Goal: Task Accomplishment & Management: Manage account settings

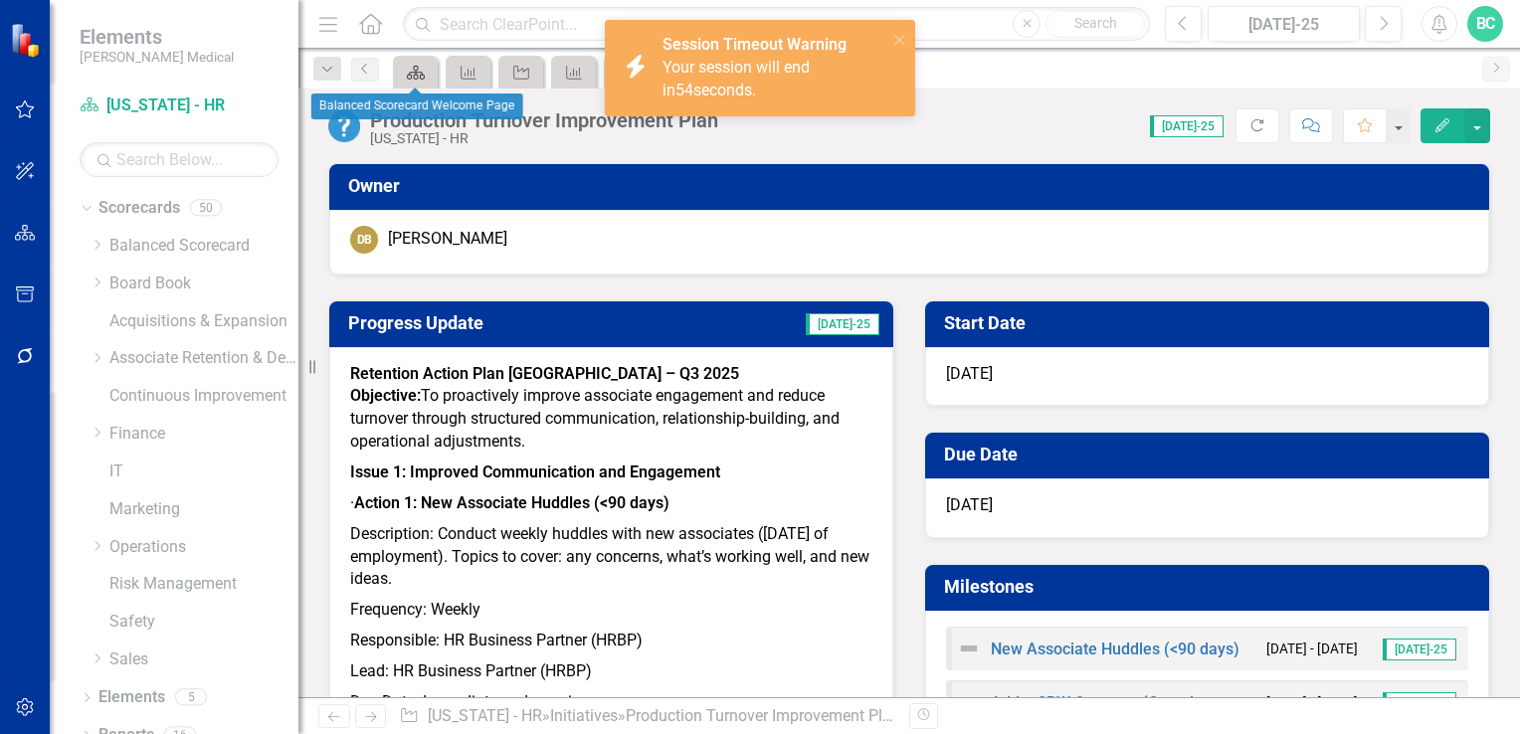
click at [420, 81] on div "Scorecard" at bounding box center [412, 72] width 28 height 25
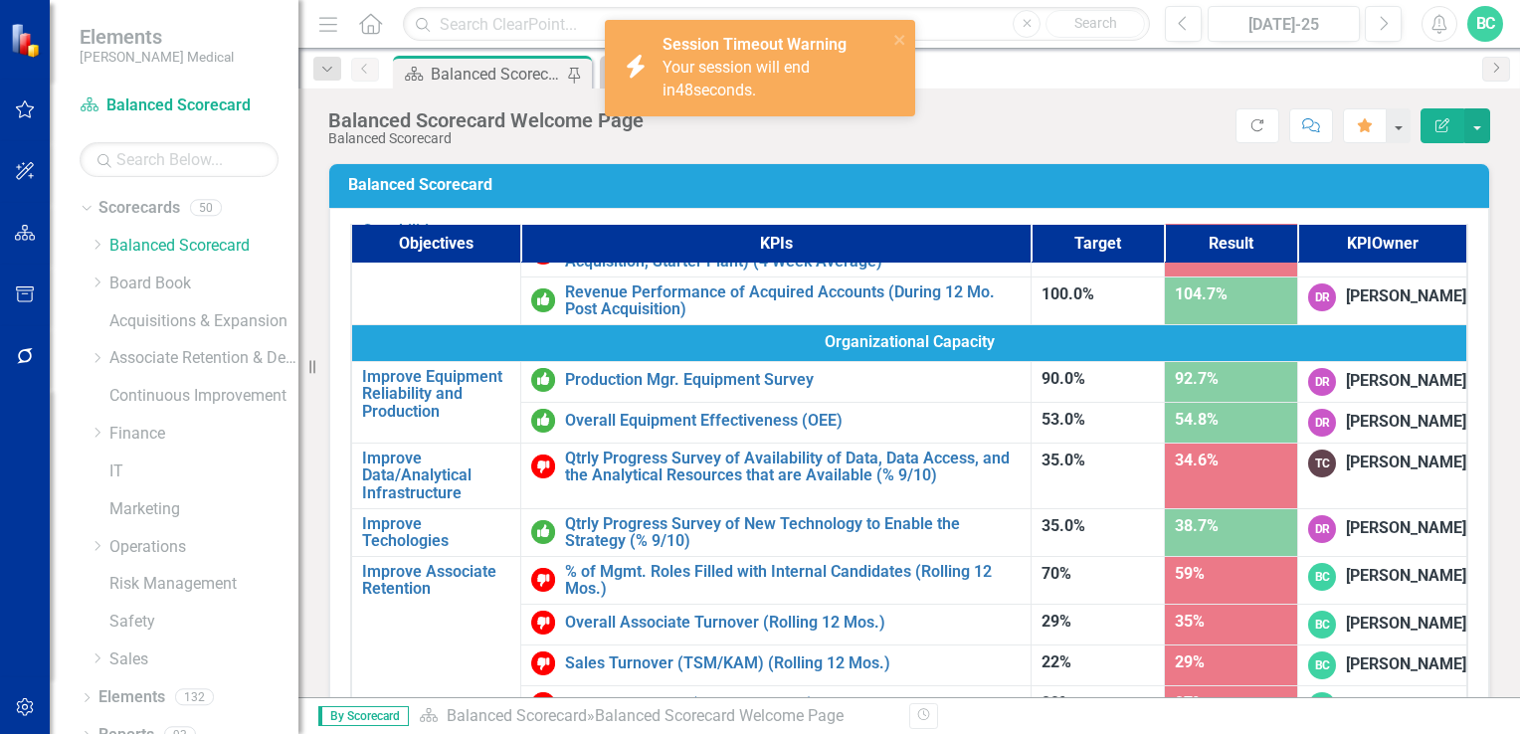
scroll to position [1261, 0]
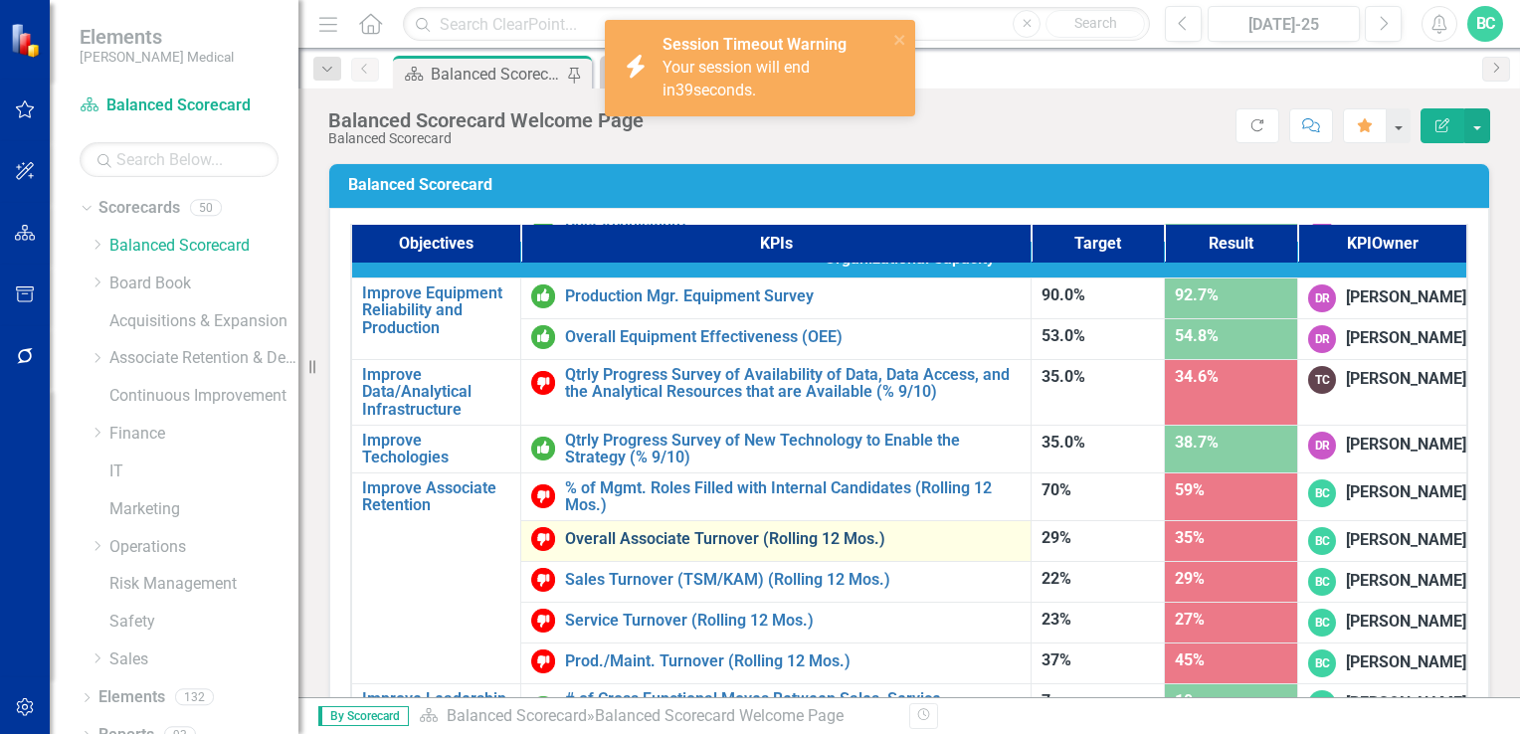
click at [745, 530] on link "Overall Associate Turnover (Rolling 12 Mos.)" at bounding box center [793, 539] width 456 height 18
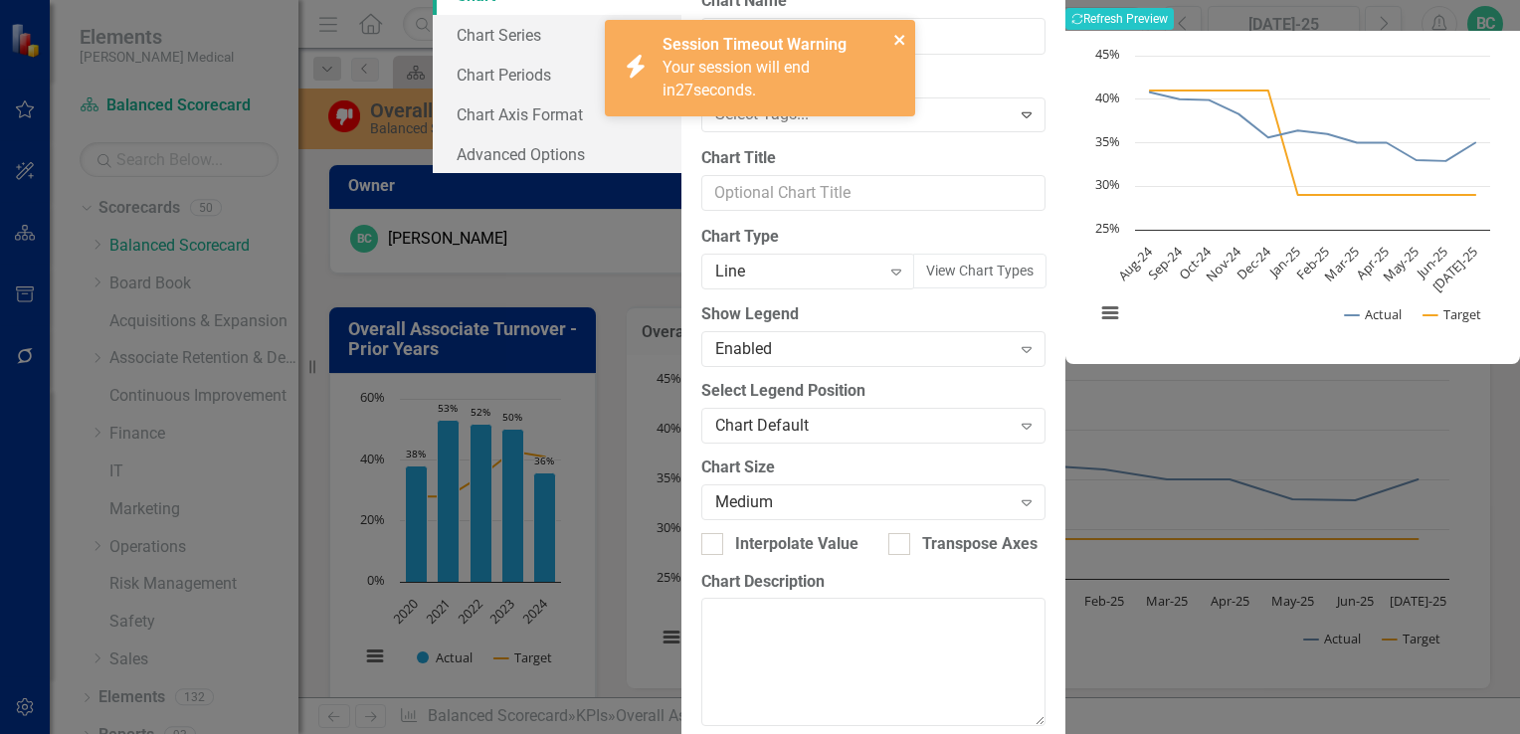
click at [898, 38] on icon "close" at bounding box center [899, 40] width 10 height 10
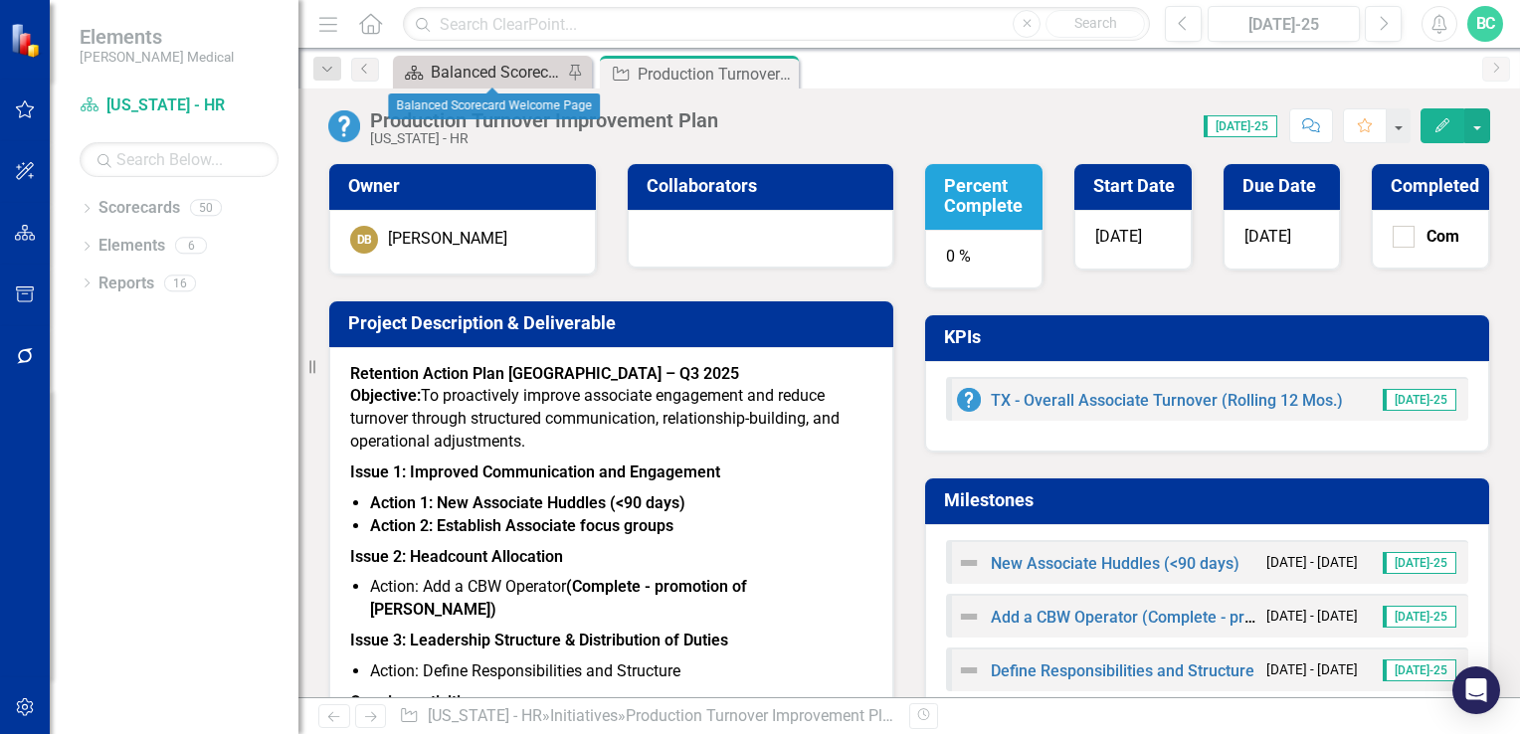
click at [479, 80] on div "Balanced Scorecard Welcome Page" at bounding box center [496, 72] width 131 height 25
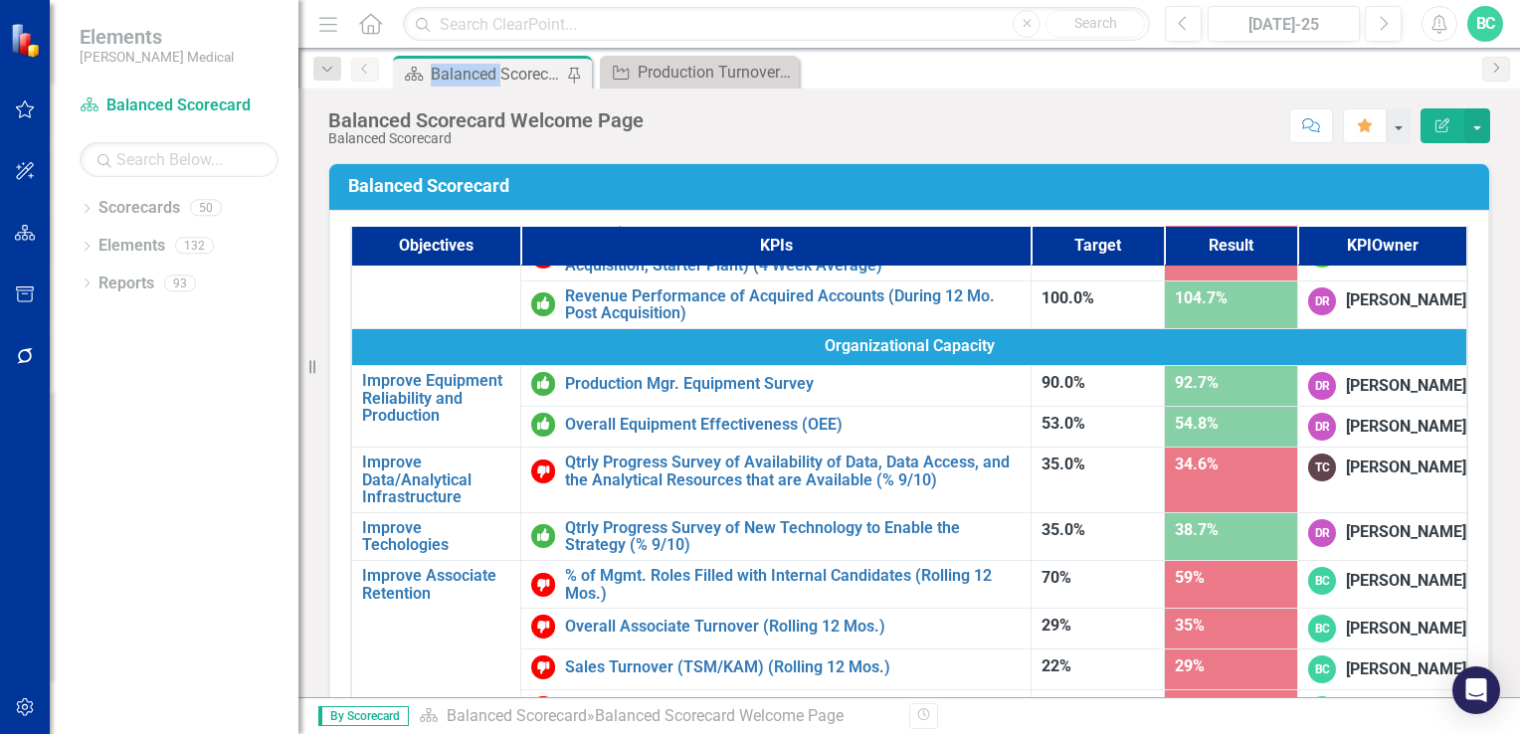
scroll to position [1261, 0]
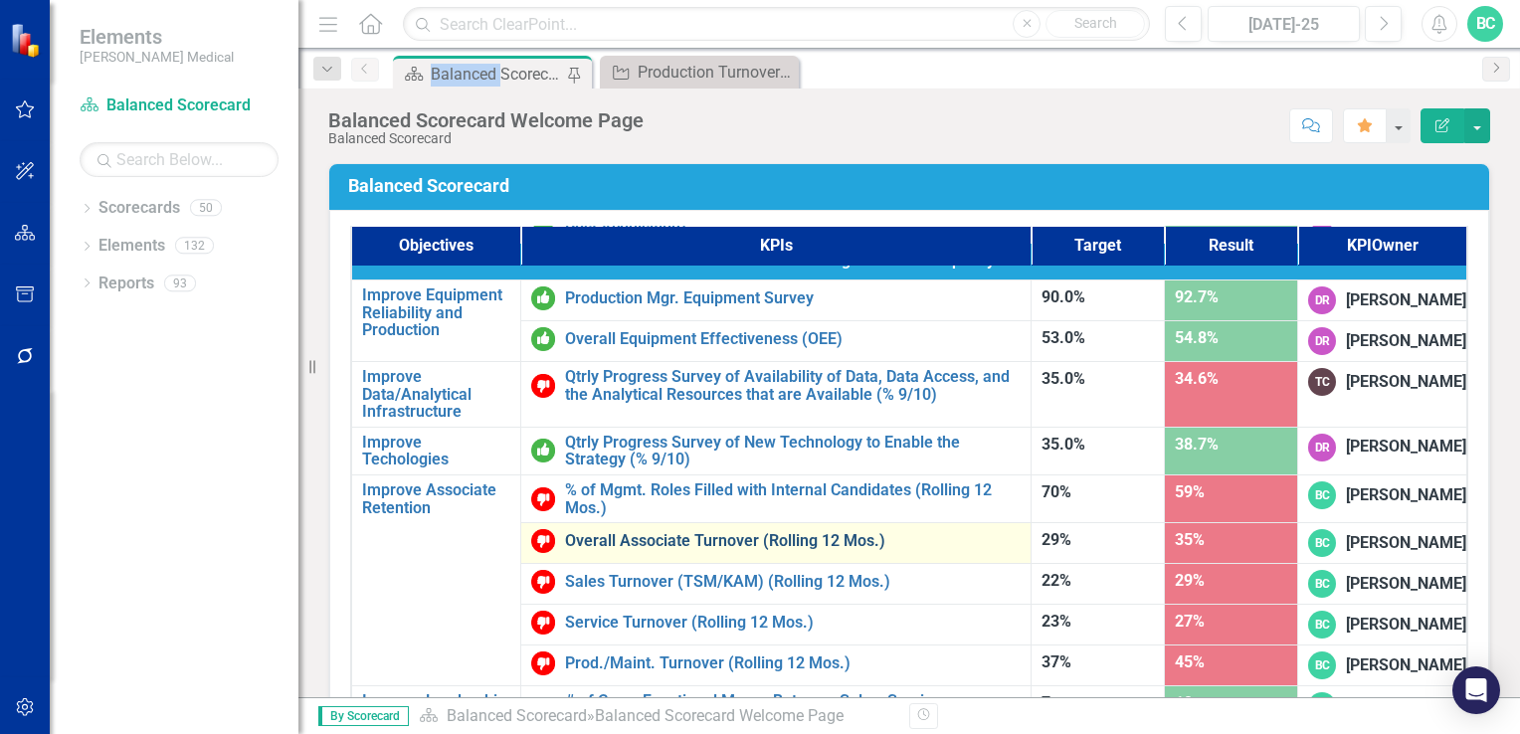
click at [751, 532] on link "Overall Associate Turnover (Rolling 12 Mos.)" at bounding box center [793, 541] width 456 height 18
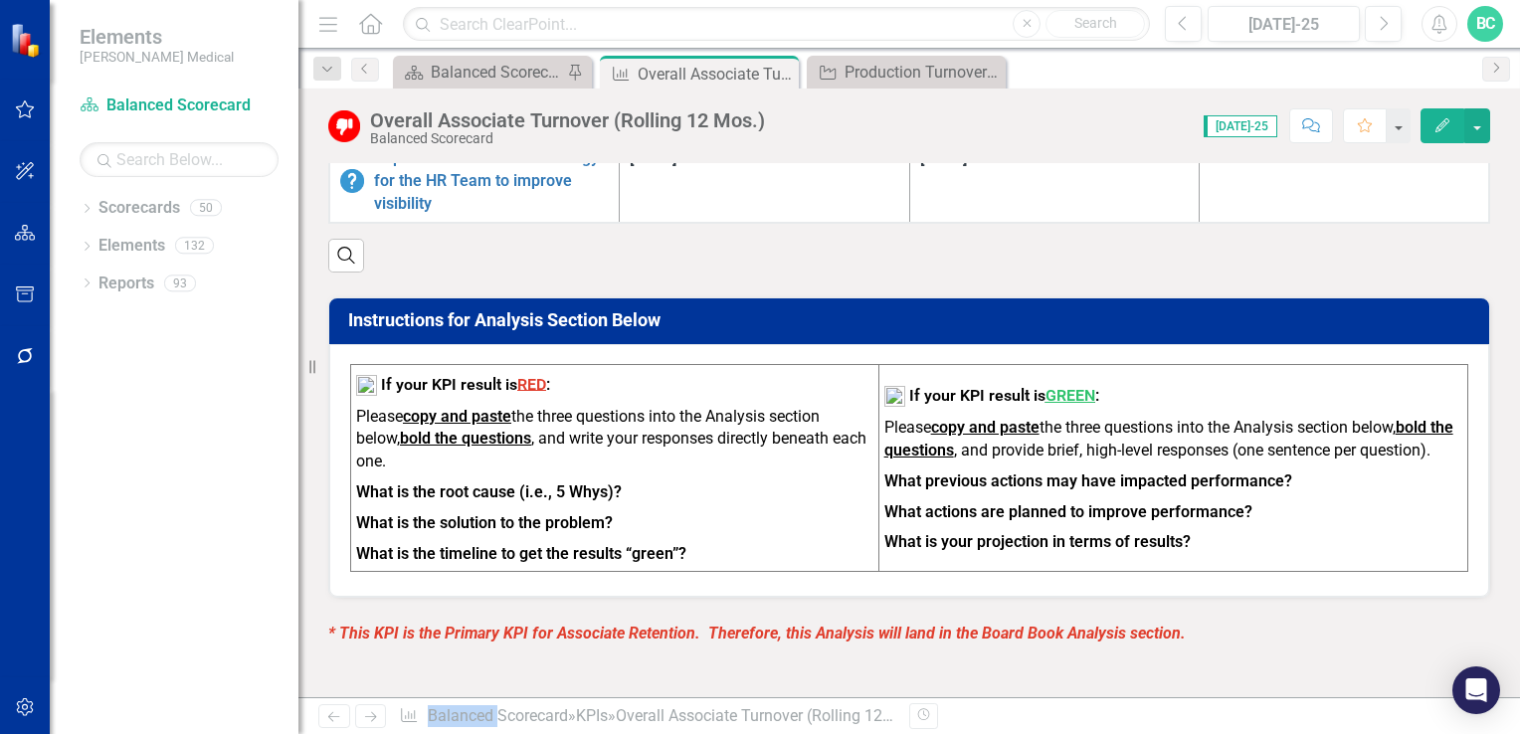
scroll to position [728, 0]
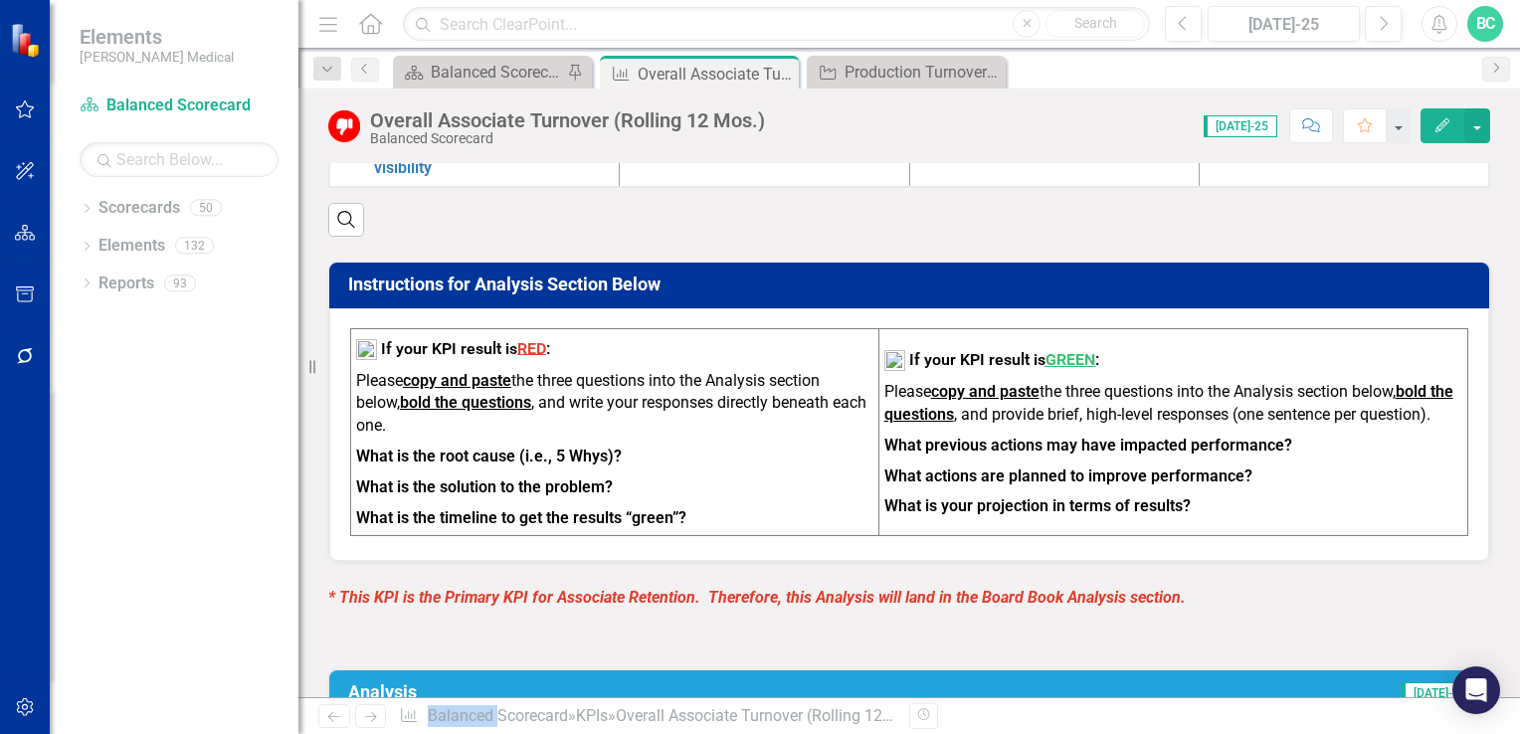
click at [1422, 217] on div "Search" at bounding box center [909, 212] width 1162 height 49
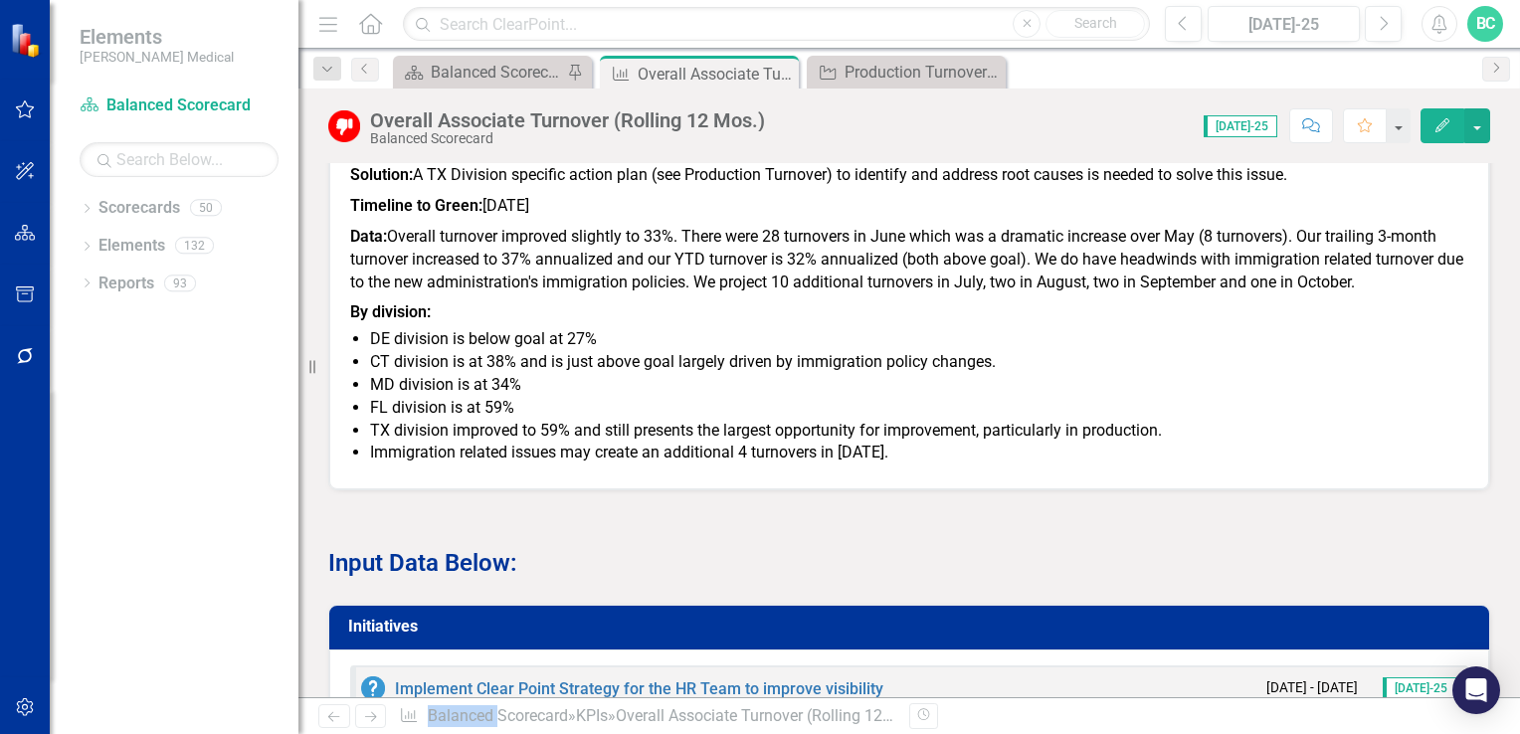
scroll to position [1353, 0]
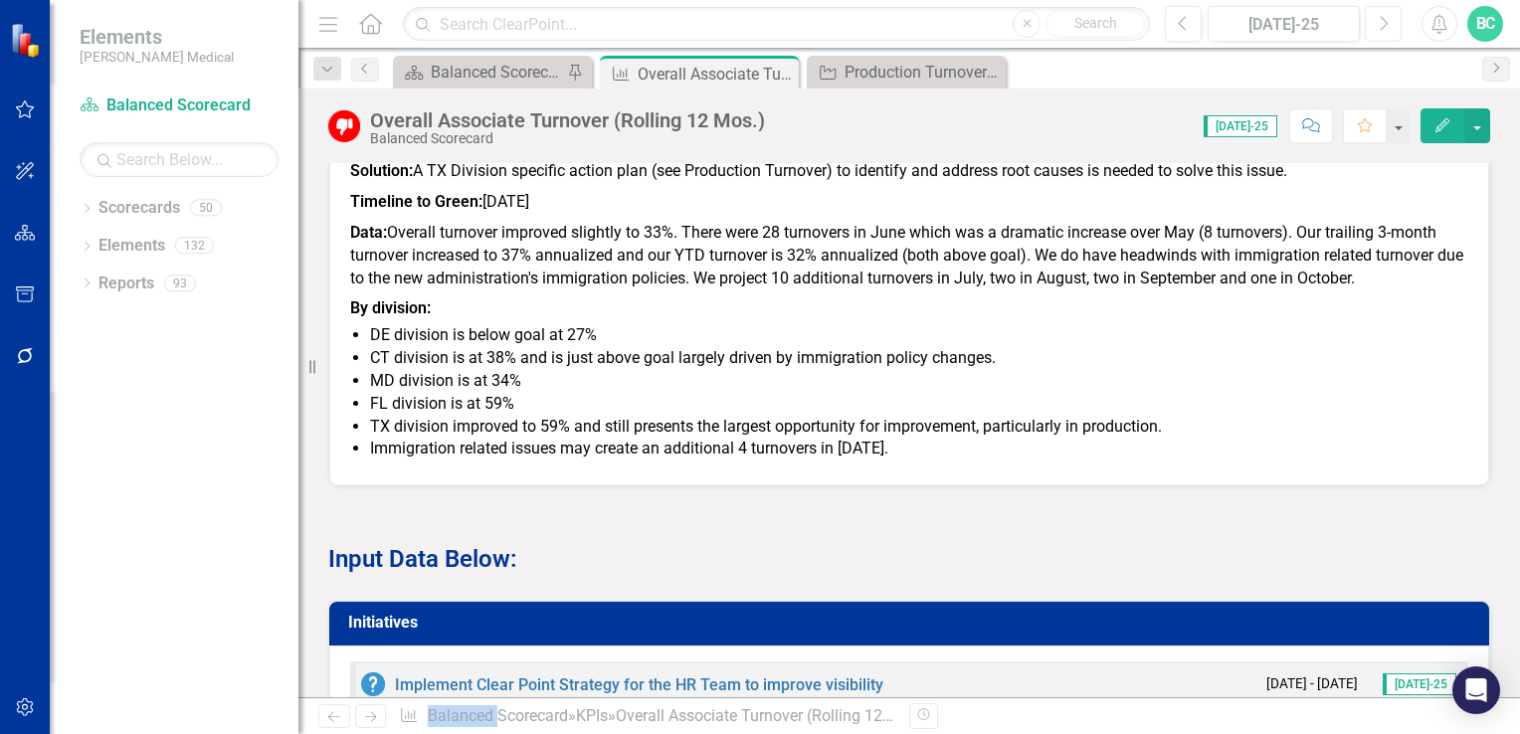
click at [1383, 30] on icon "Next" at bounding box center [1382, 24] width 11 height 18
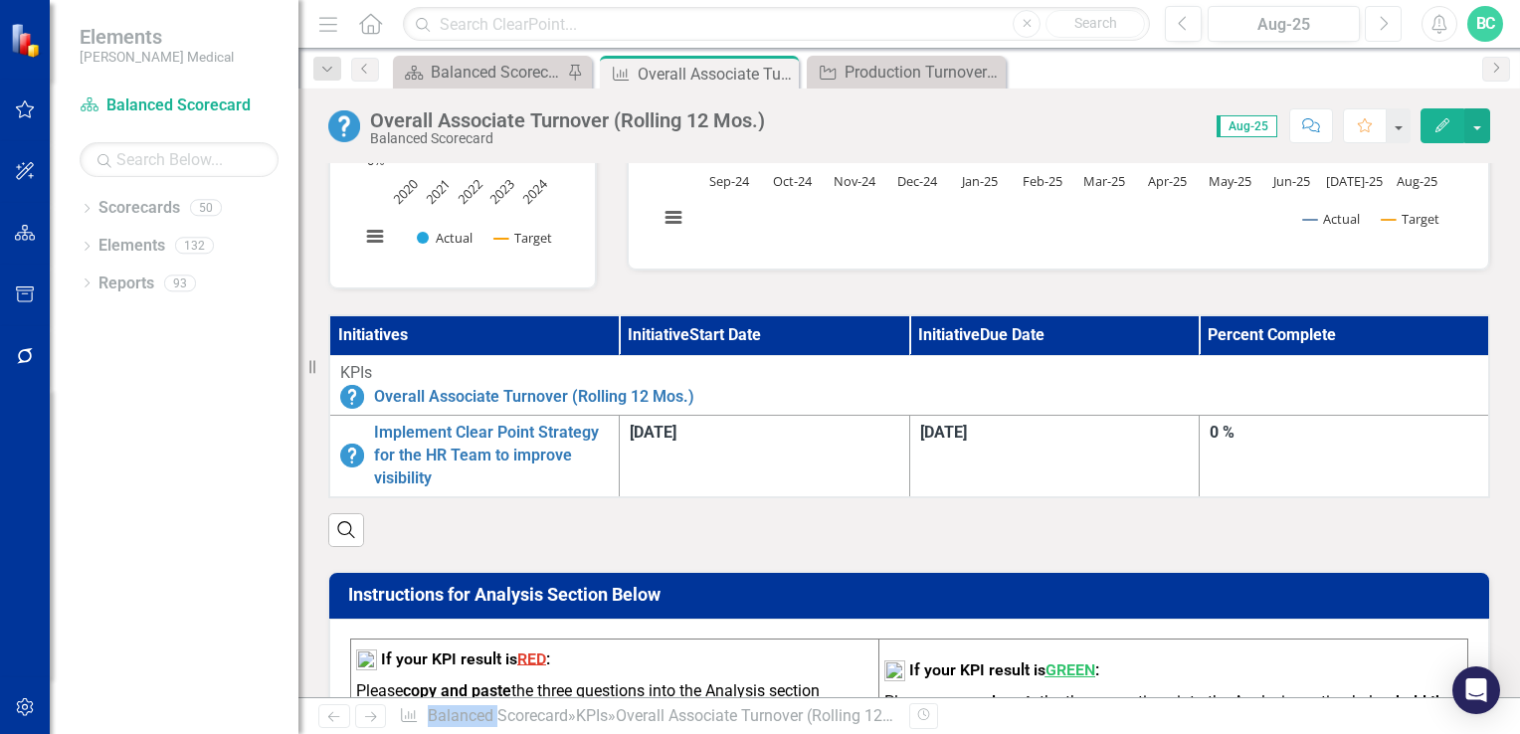
scroll to position [426, 0]
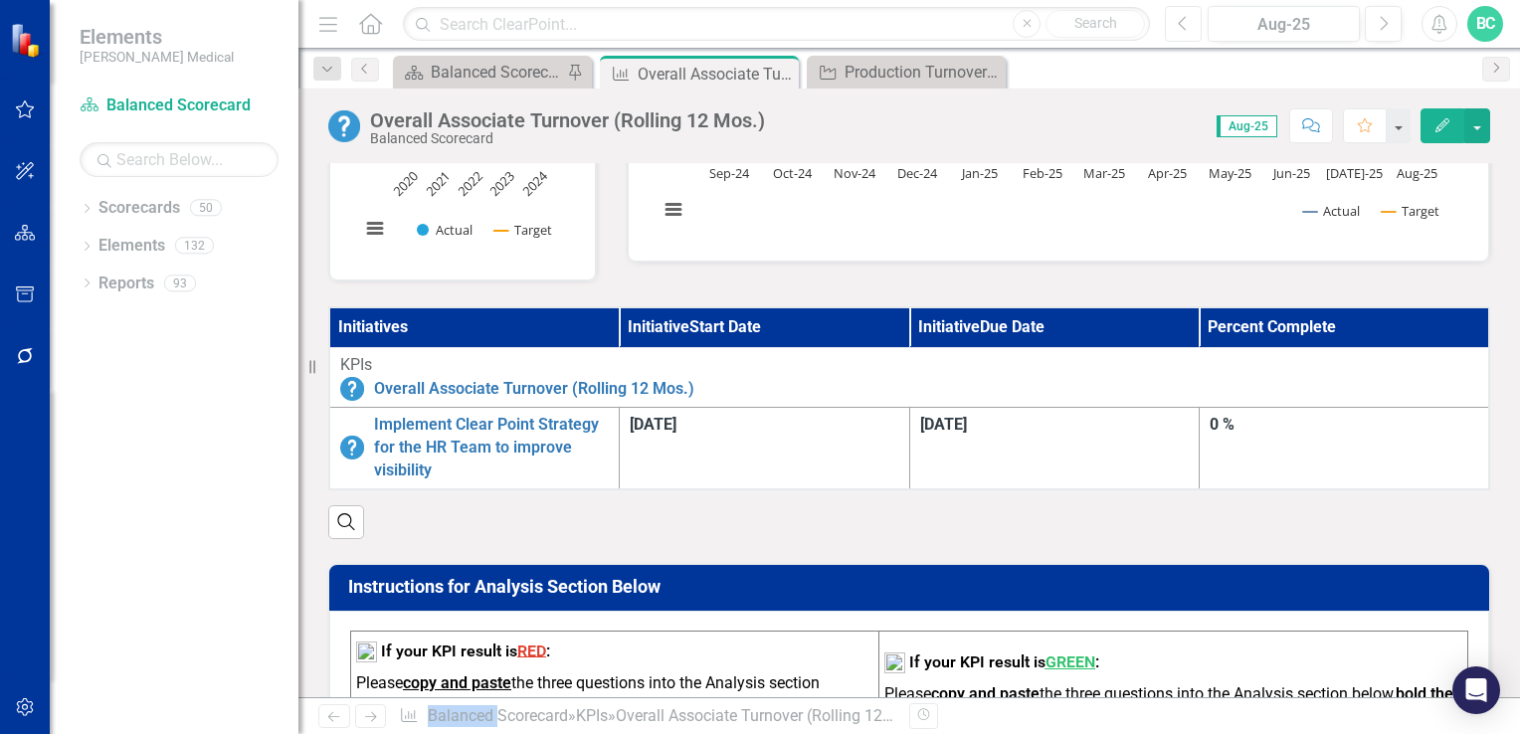
click at [1175, 27] on button "Previous" at bounding box center [1183, 24] width 37 height 36
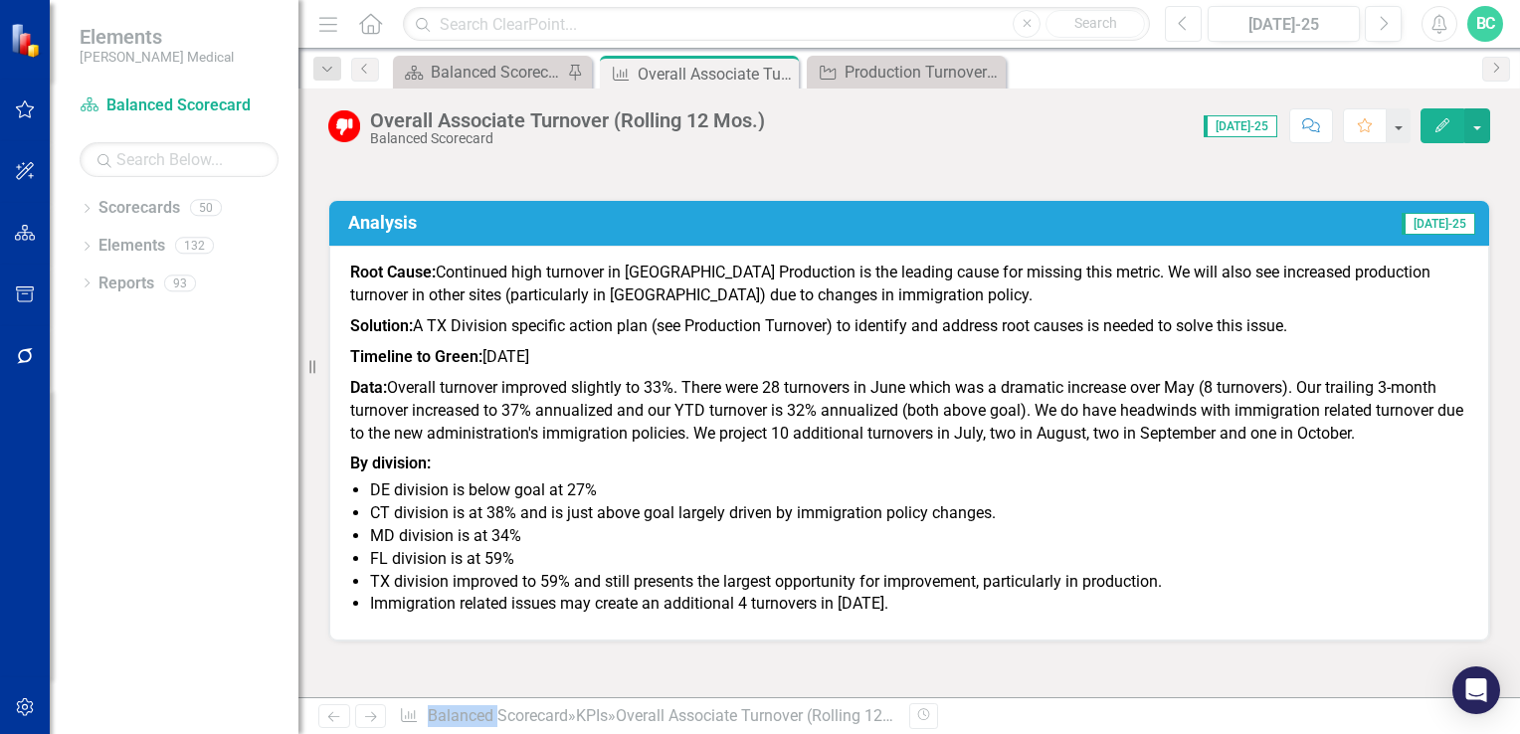
scroll to position [1211, 0]
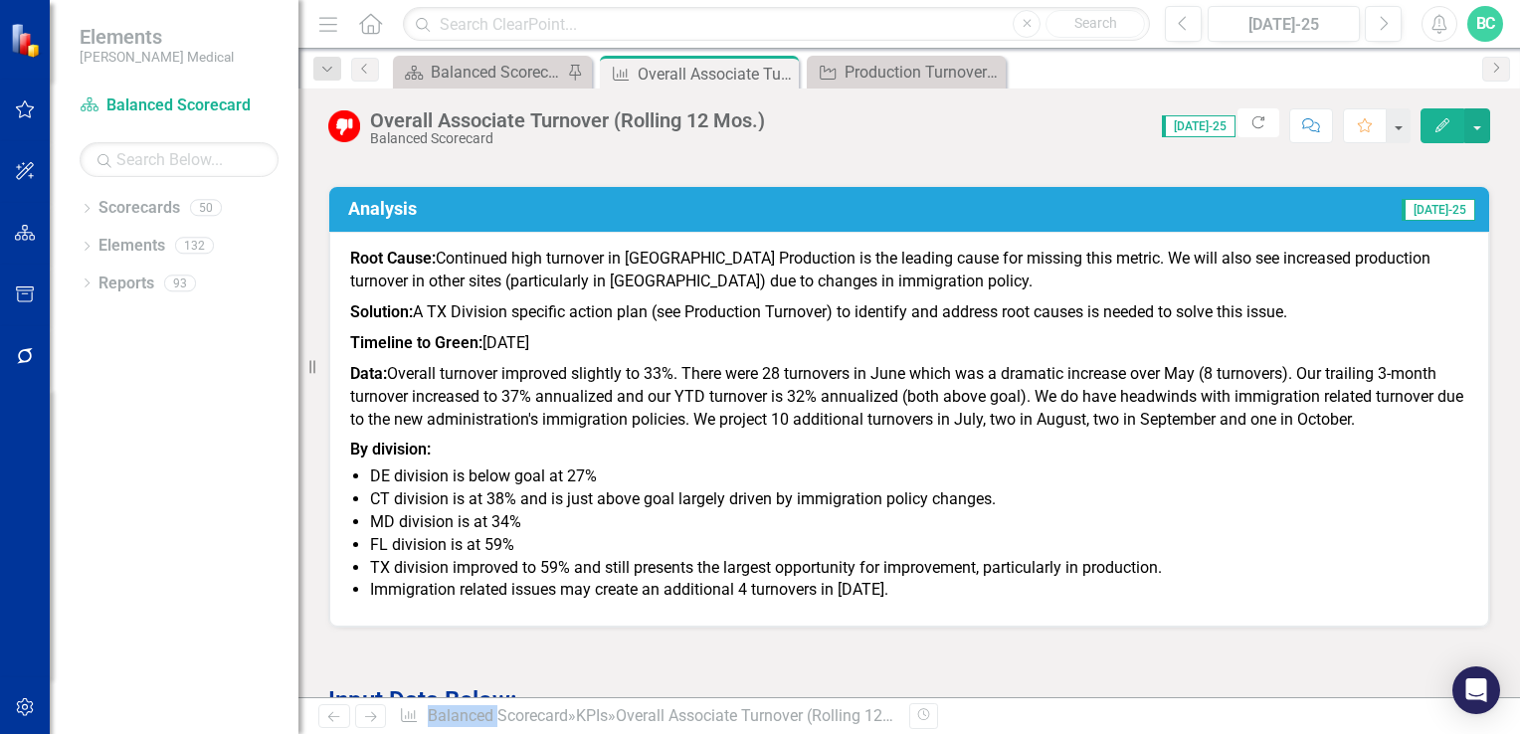
click at [1436, 125] on icon "Edit" at bounding box center [1442, 125] width 18 height 14
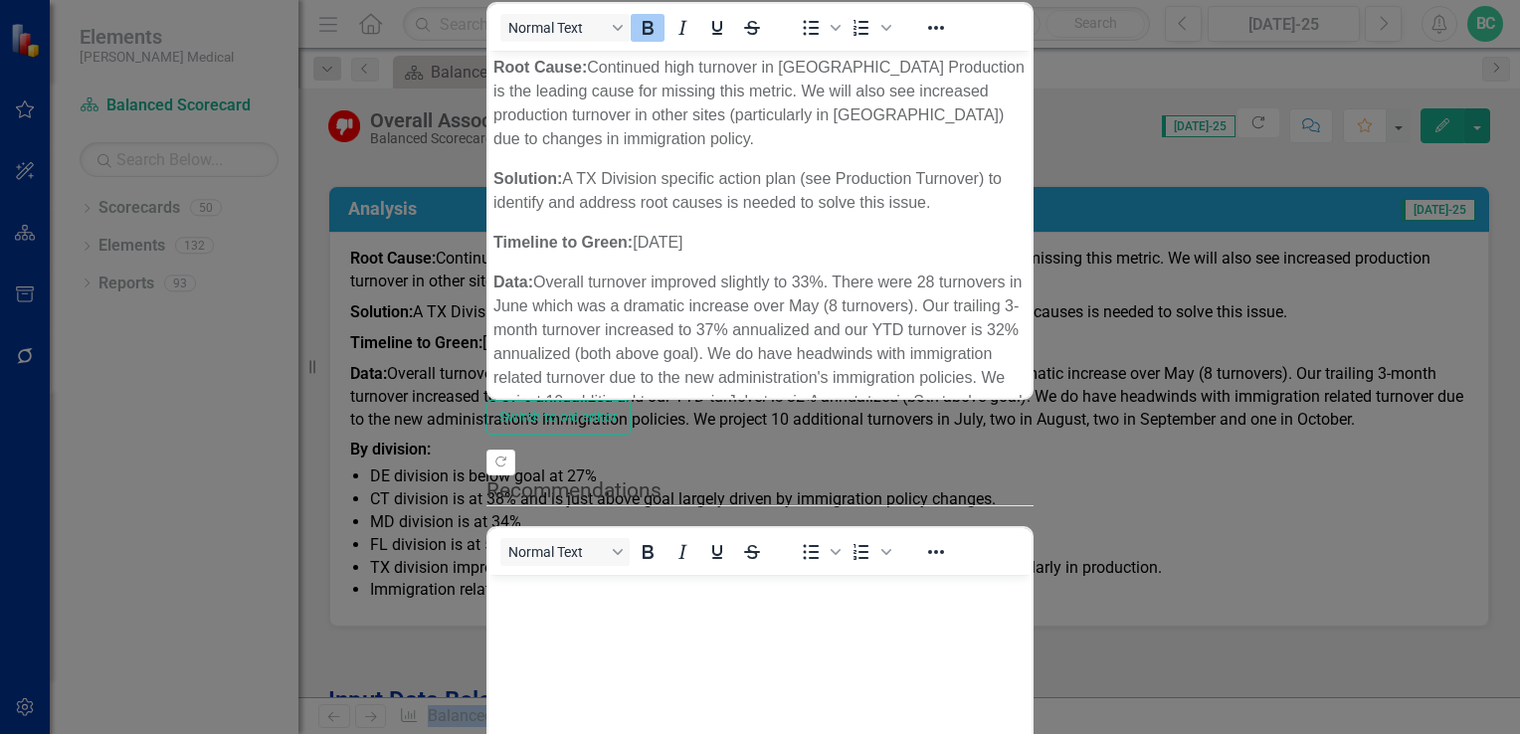
scroll to position [0, 0]
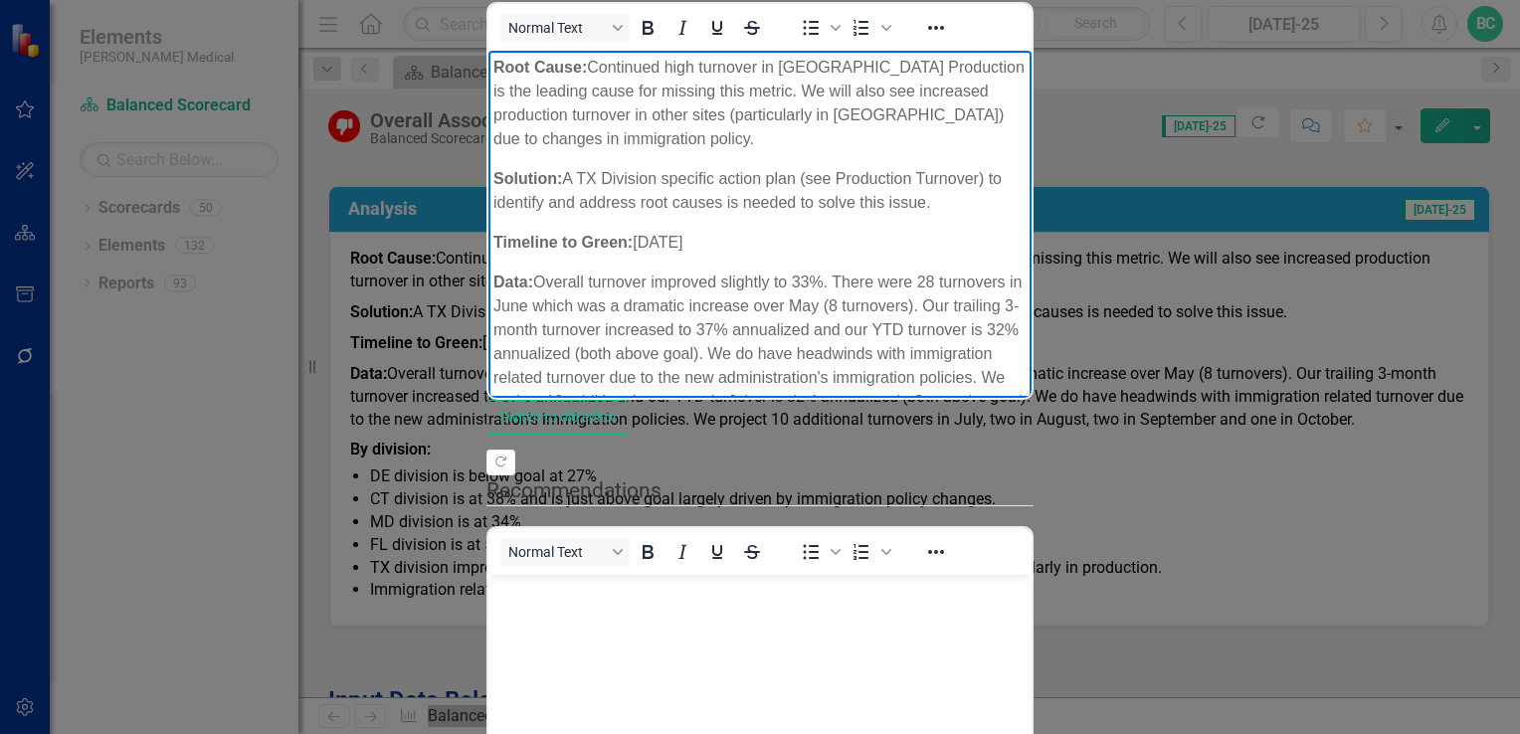
click at [1026, 65] on p "Root Cause: Continued high turnover in [GEOGRAPHIC_DATA] Production is the lead…" at bounding box center [759, 103] width 533 height 95
click at [815, 88] on p "Root Cause: Continued high turnover in [GEOGRAPHIC_DATA] Production is the lead…" at bounding box center [759, 103] width 533 height 95
click at [1026, 167] on p "Solution: A TX Division specific action plan (see Production Turnover) to ident…" at bounding box center [759, 191] width 533 height 48
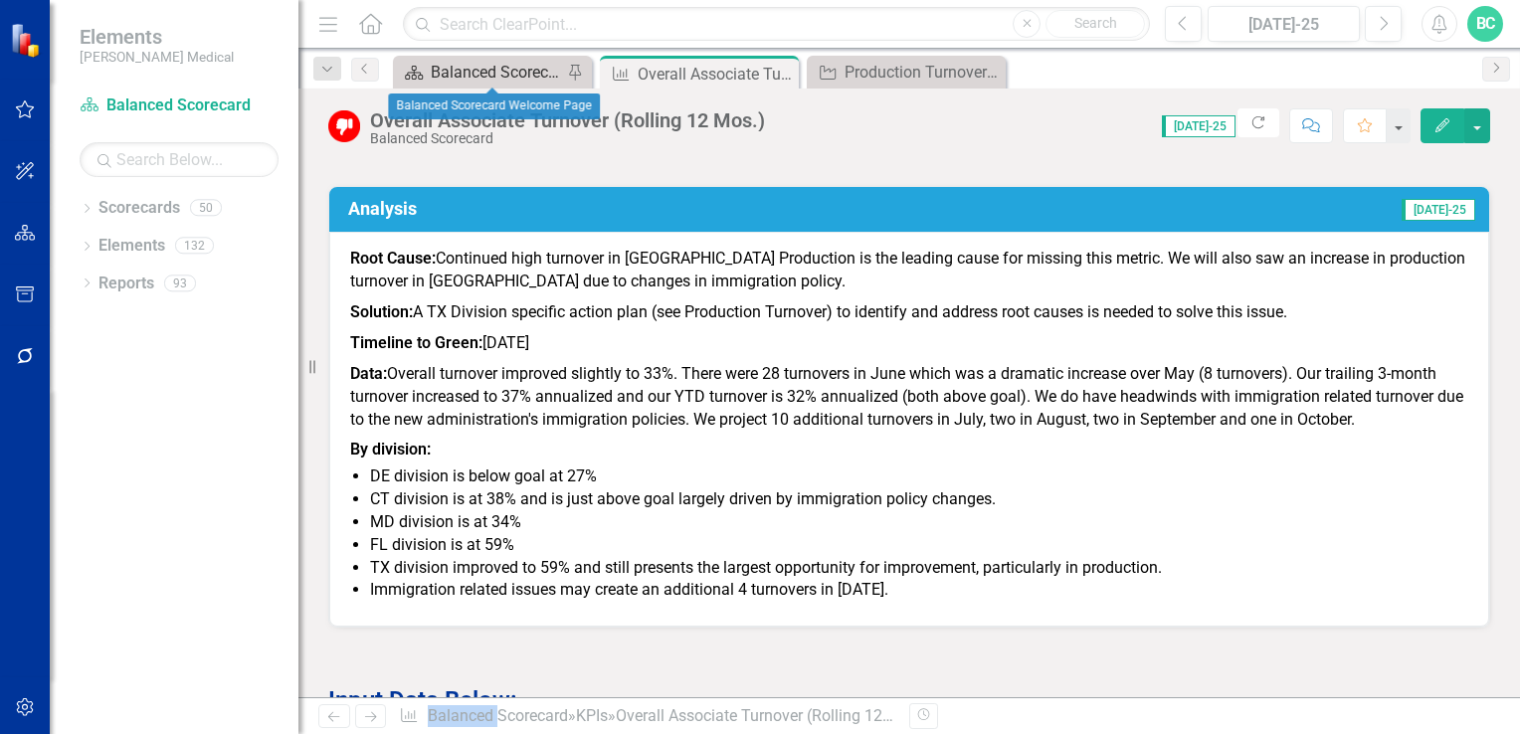
click at [493, 74] on div "Balanced Scorecard Welcome Page" at bounding box center [496, 72] width 131 height 25
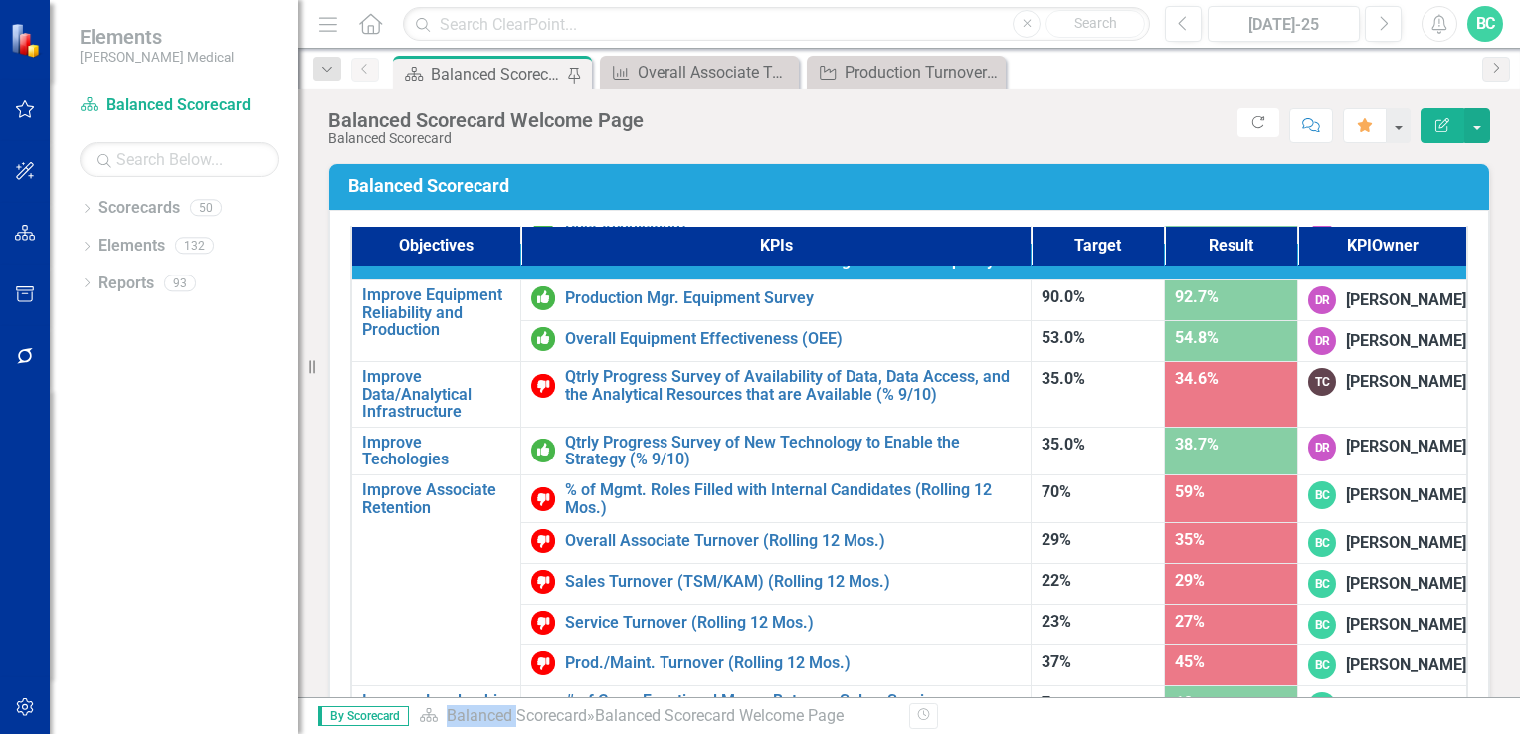
scroll to position [1261, 0]
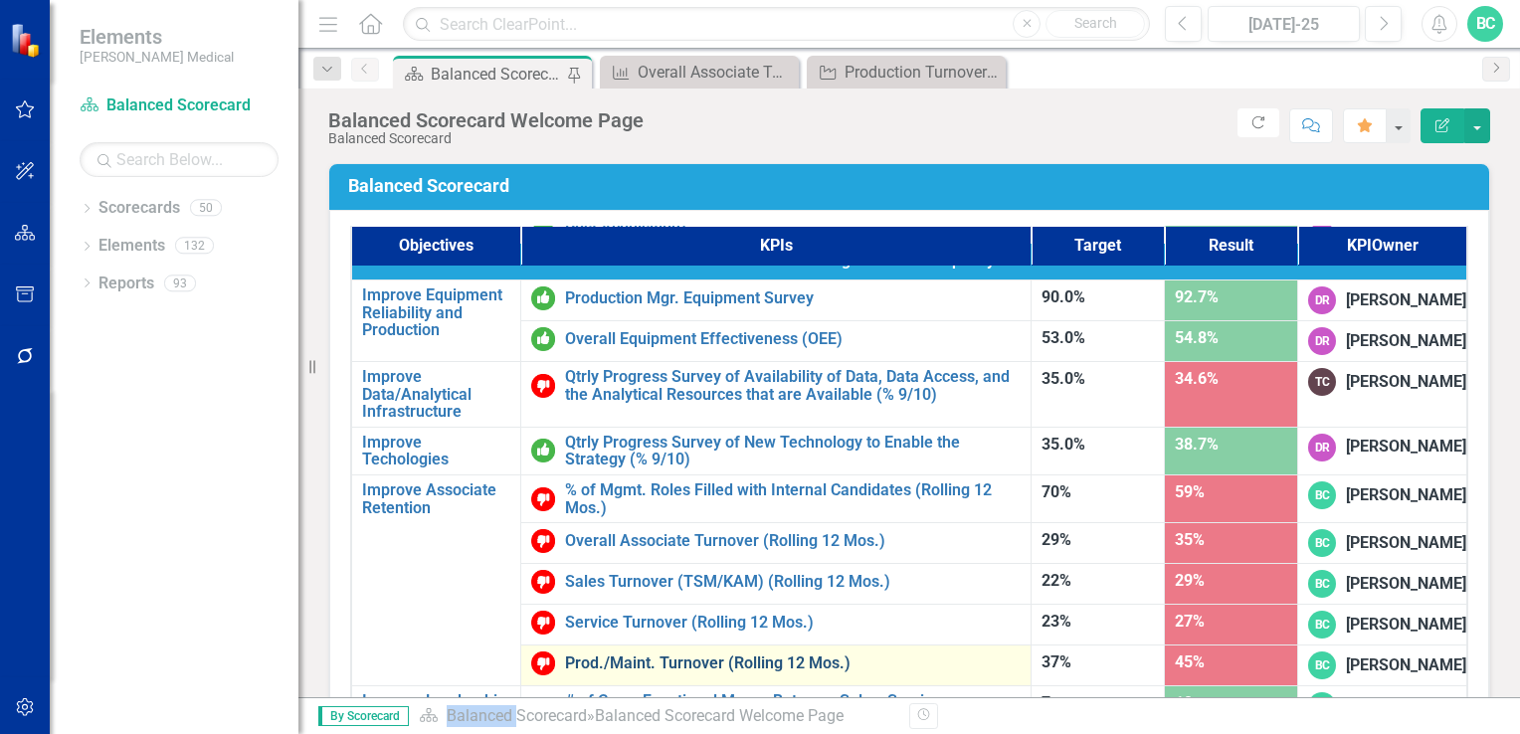
click at [757, 654] on link "Prod./Maint. Turnover (Rolling 12 Mos.)" at bounding box center [793, 663] width 456 height 18
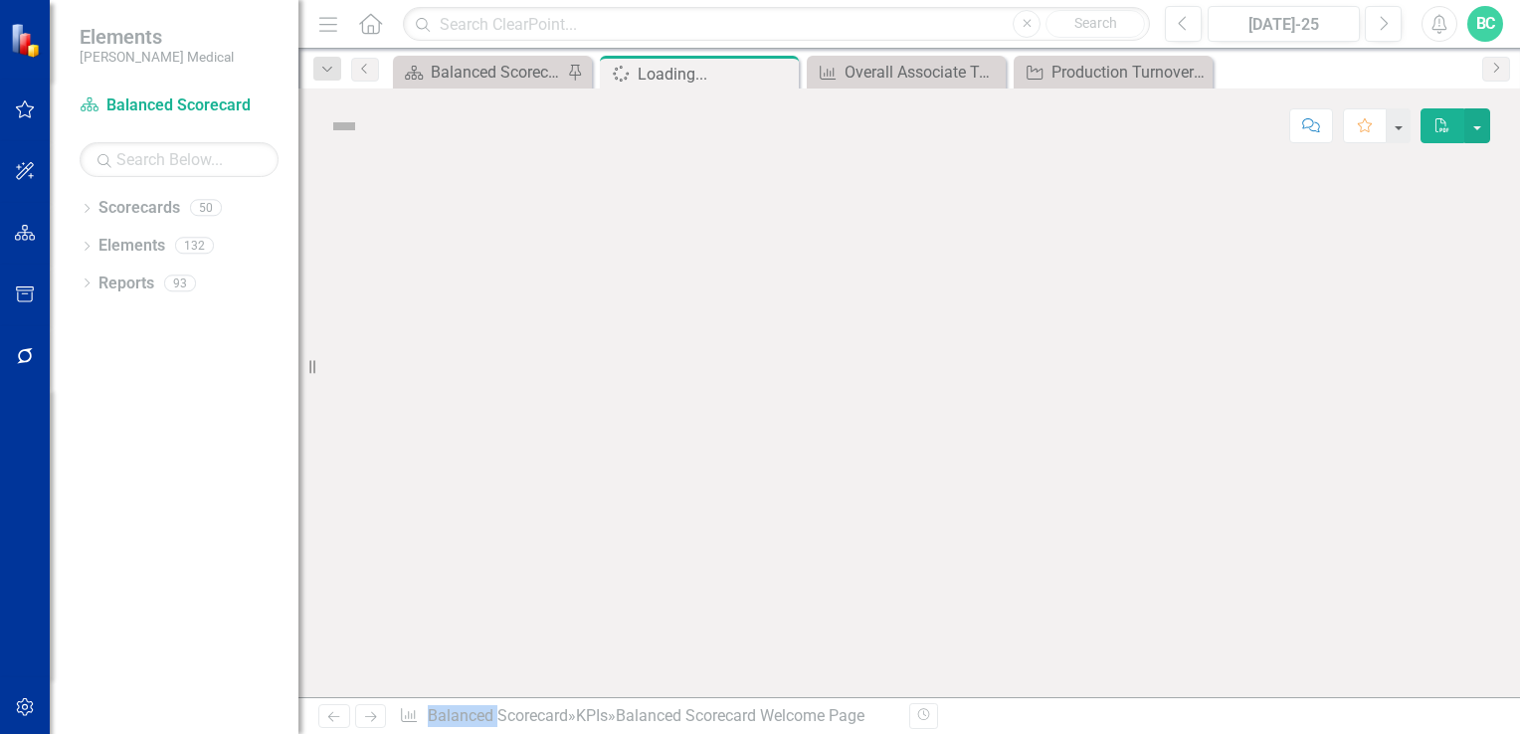
click at [757, 615] on div at bounding box center [908, 430] width 1221 height 534
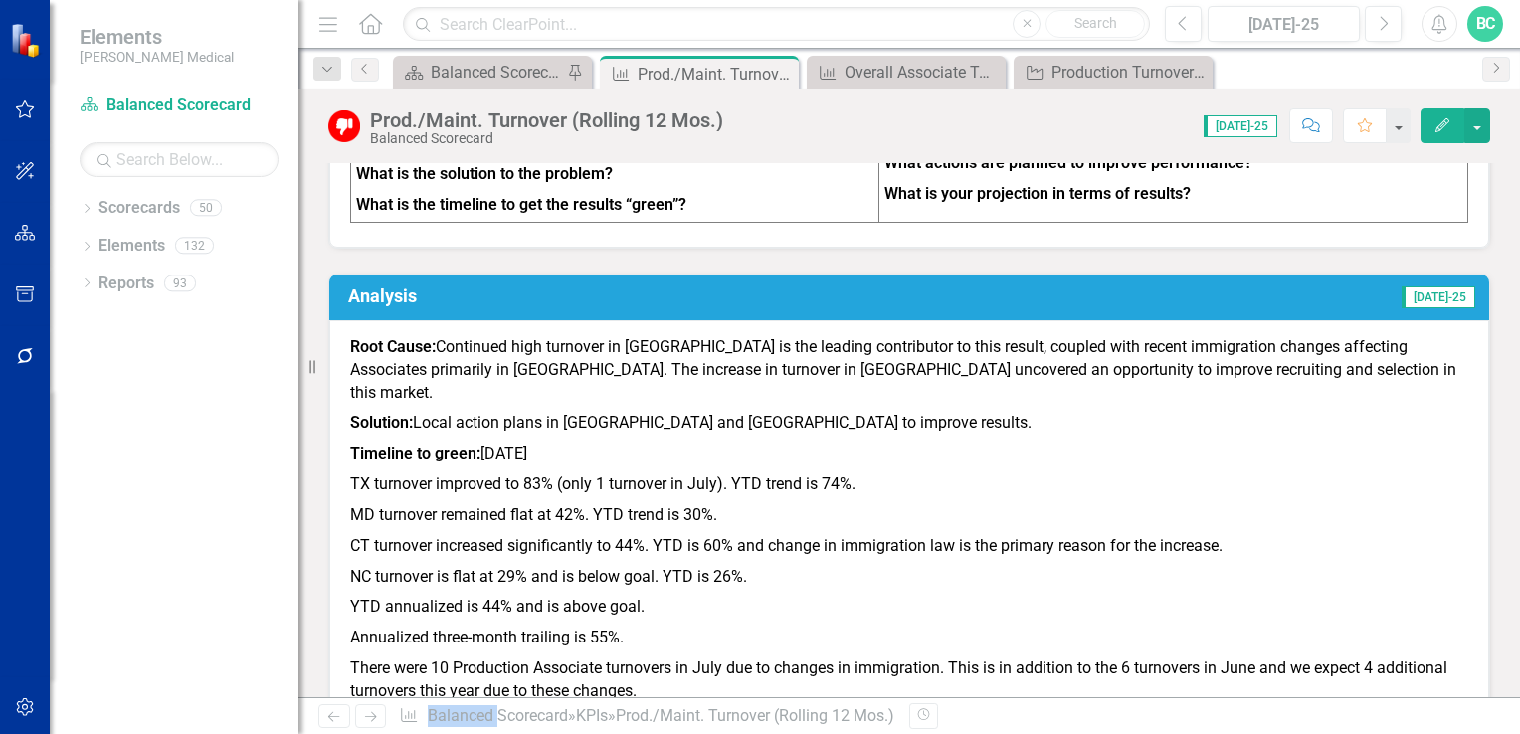
scroll to position [1707, 0]
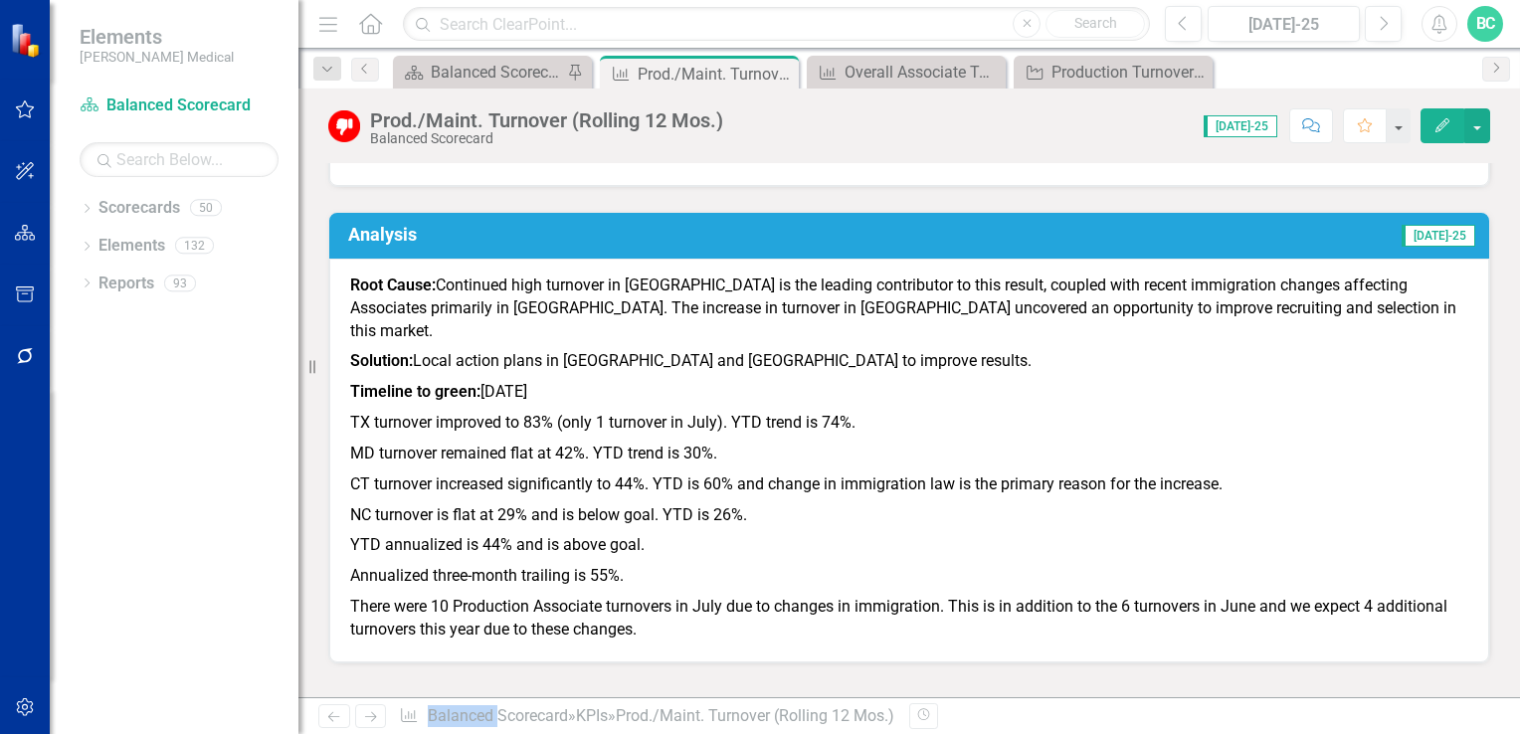
click at [553, 377] on p "Timeline to green: [DATE]" at bounding box center [909, 392] width 1118 height 31
click at [550, 377] on p "Timeline to green: [DATE]" at bounding box center [909, 392] width 1118 height 31
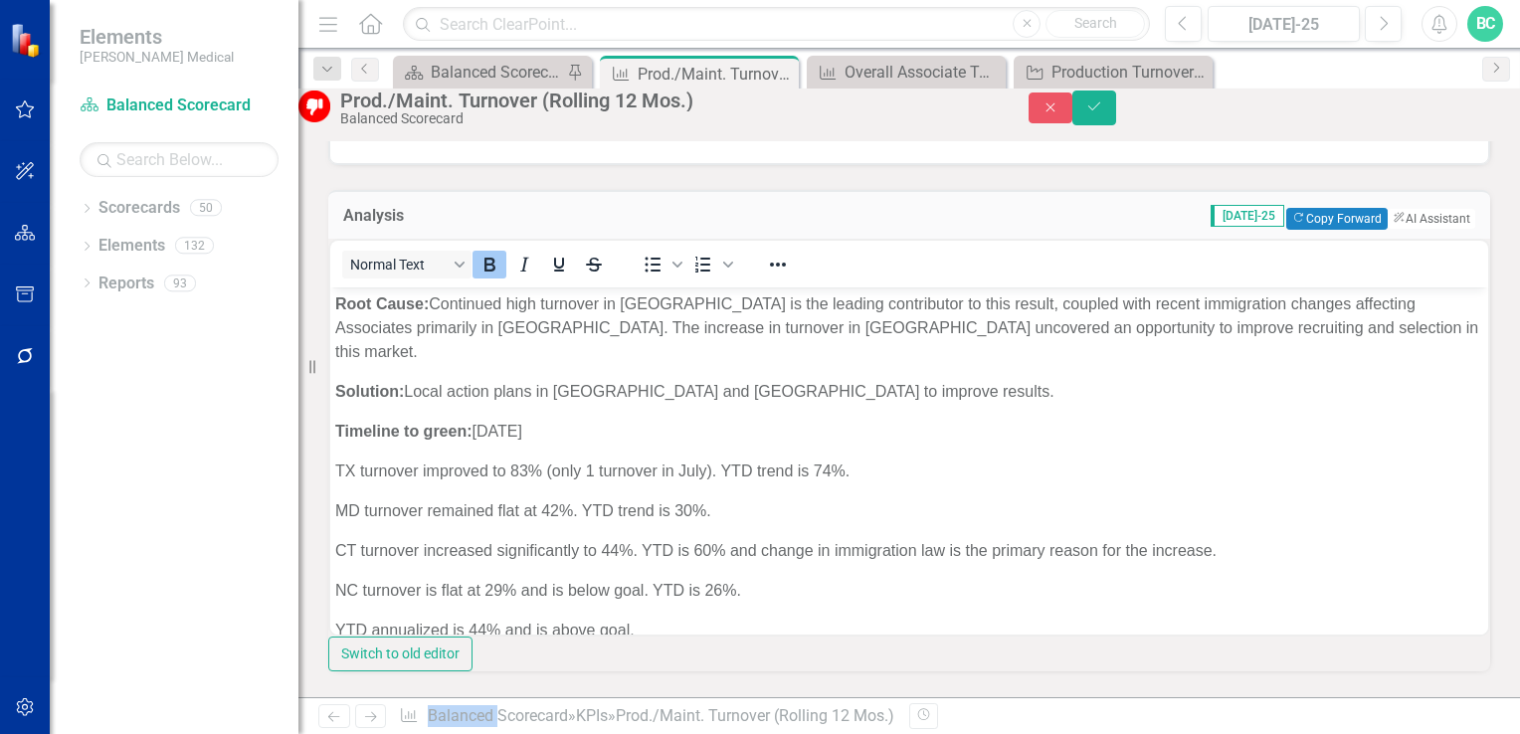
scroll to position [0, 0]
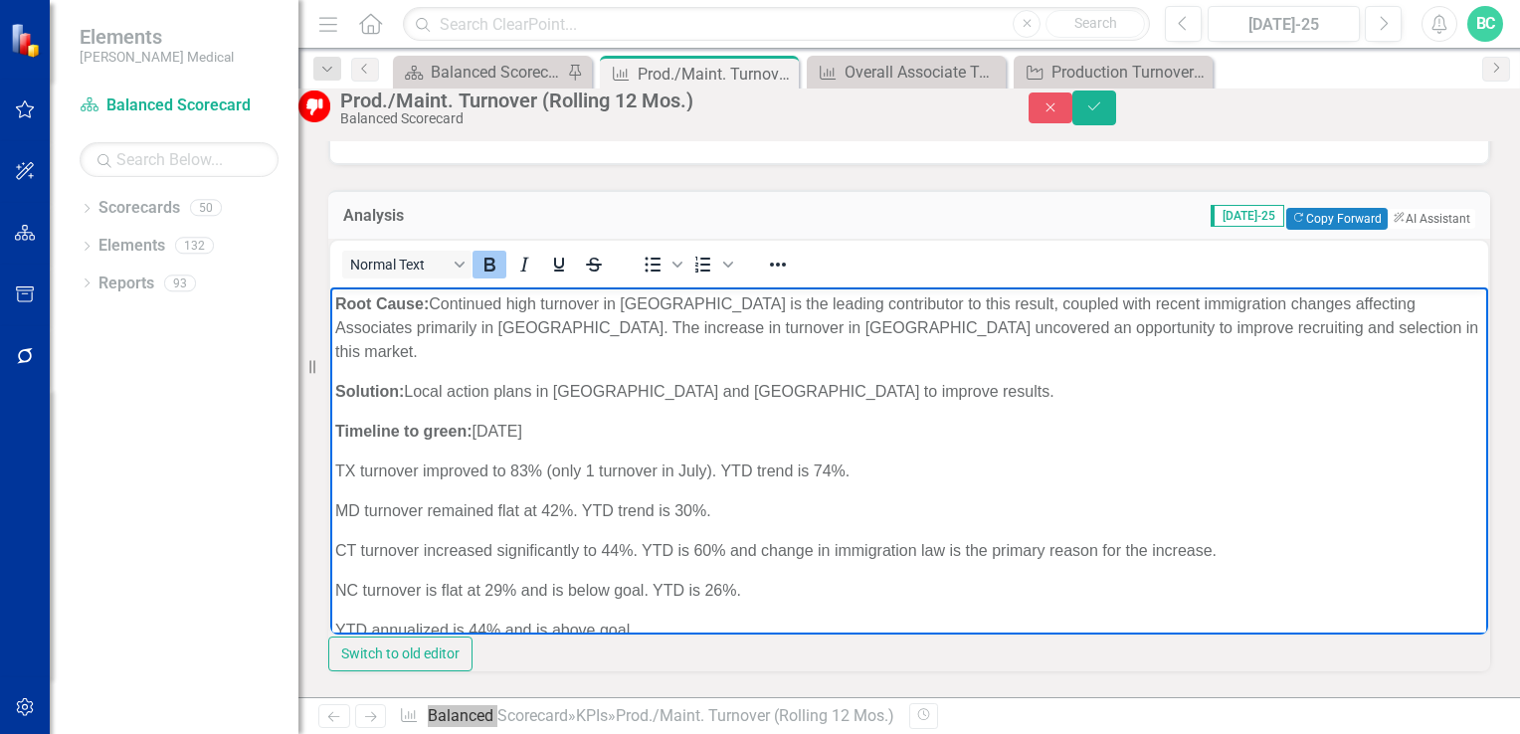
drag, startPoint x: 555, startPoint y: 397, endPoint x: 335, endPoint y: 307, distance: 237.3
click at [335, 307] on body "Root Cause: Continued high turnover in [GEOGRAPHIC_DATA] is the leading contrib…" at bounding box center [909, 526] width 1158 height 479
copy body "Root Cause: Continued high turnover in [GEOGRAPHIC_DATA] is the leading contrib…"
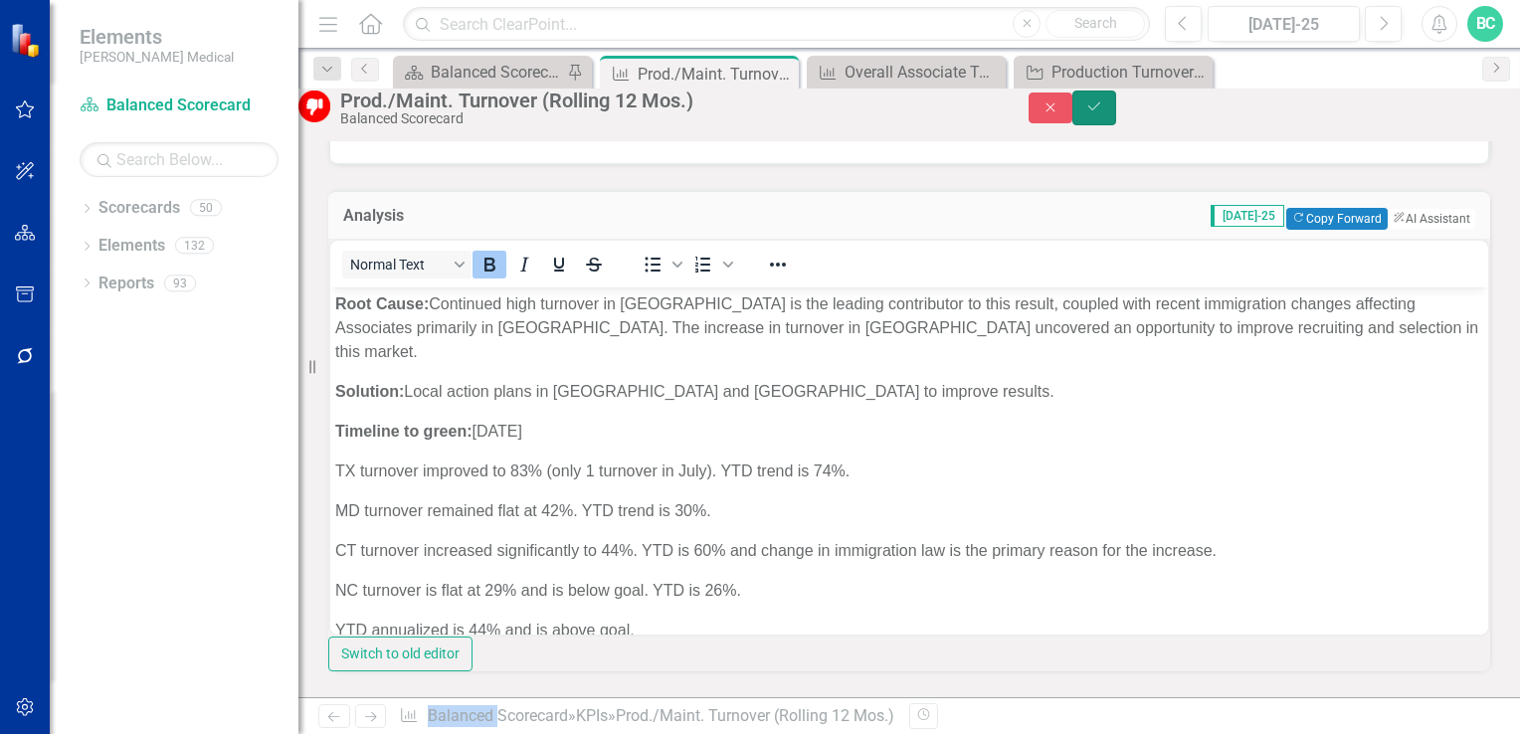
click at [1103, 113] on icon "Save" at bounding box center [1094, 106] width 18 height 14
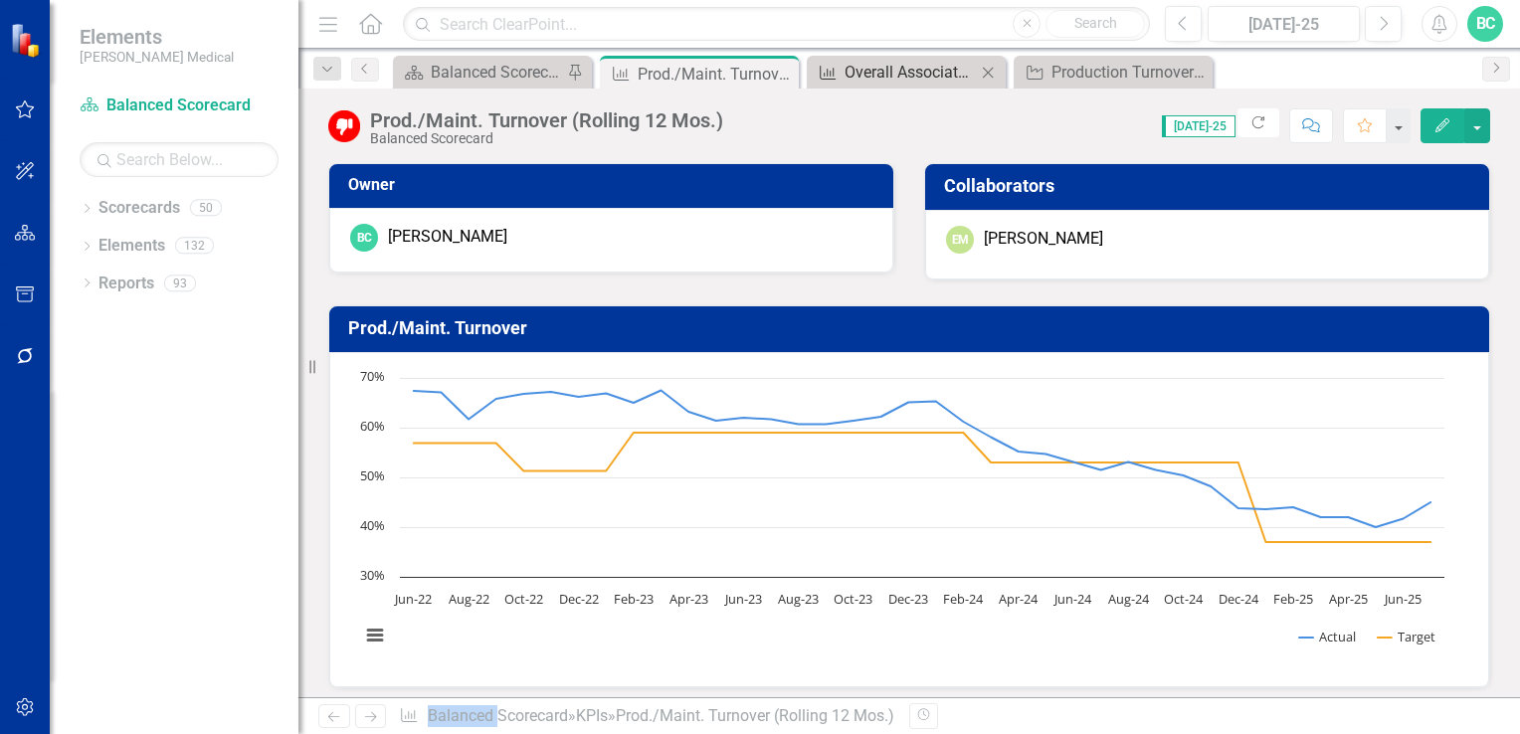
click at [896, 68] on div "Overall Associate Turnover (Rolling 12 Mos.)" at bounding box center [909, 72] width 131 height 25
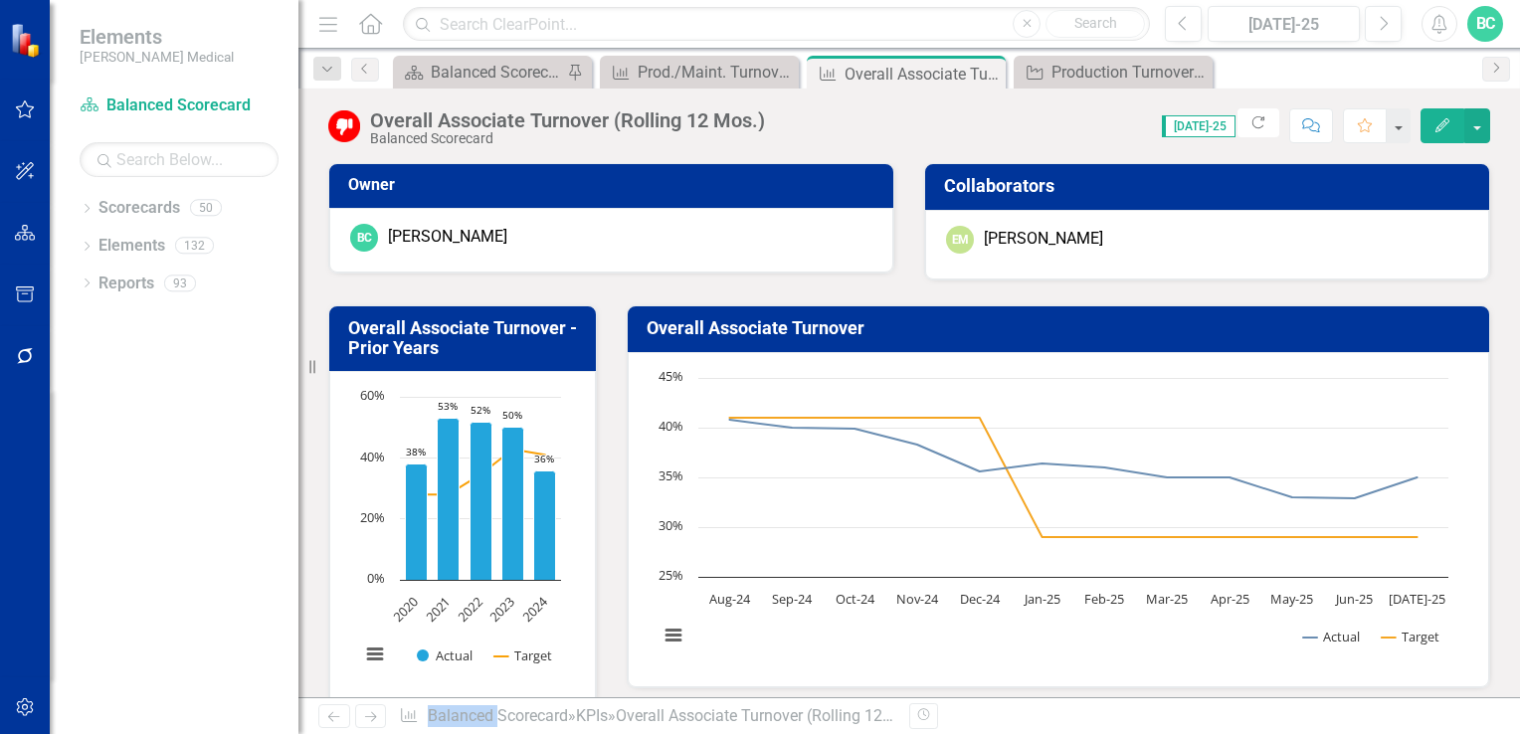
click at [1433, 127] on icon "Edit" at bounding box center [1442, 125] width 18 height 14
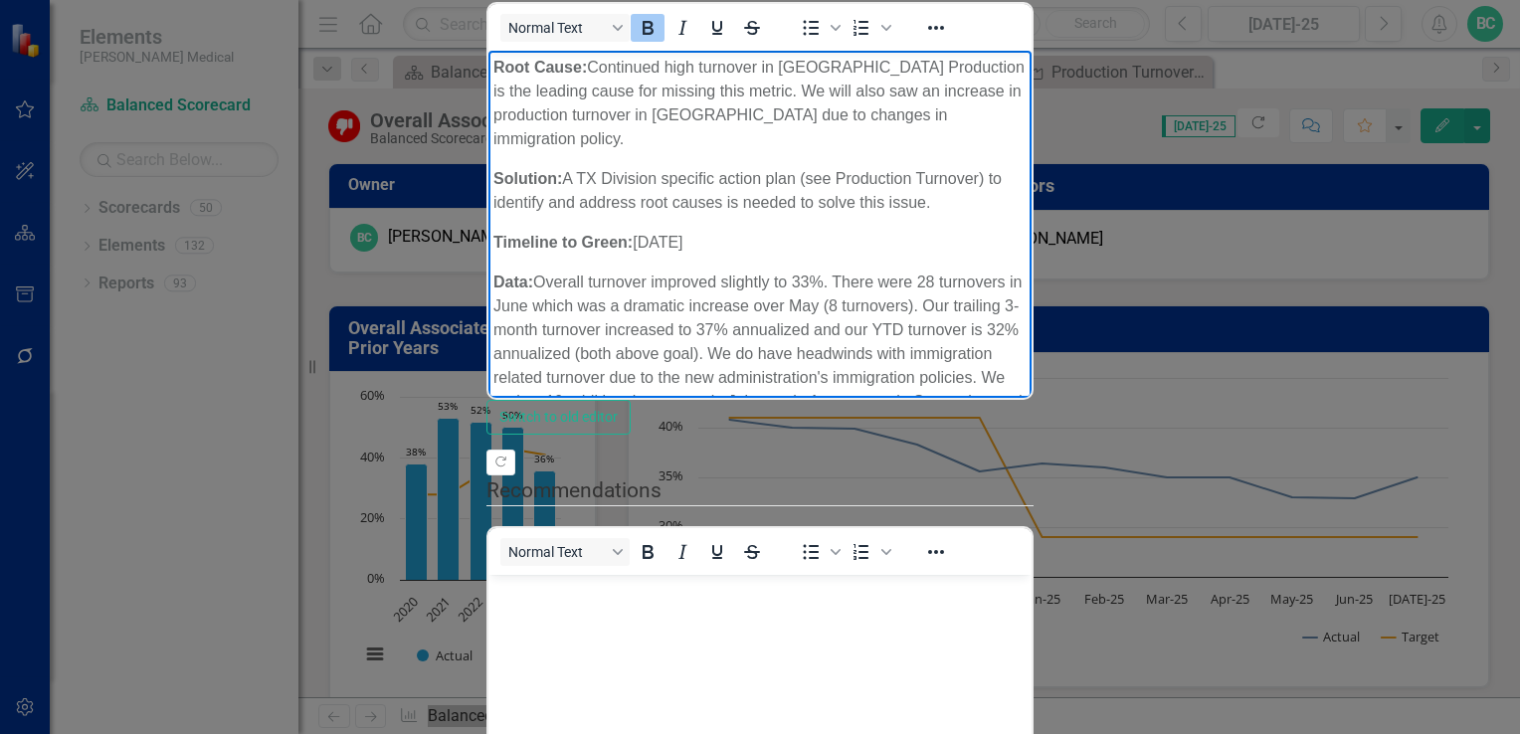
drag, startPoint x: 703, startPoint y: 167, endPoint x: 492, endPoint y: 80, distance: 228.3
click at [492, 80] on body "Root Cause: Continued high turnover in [GEOGRAPHIC_DATA] Production is the lead…" at bounding box center [759, 390] width 543 height 678
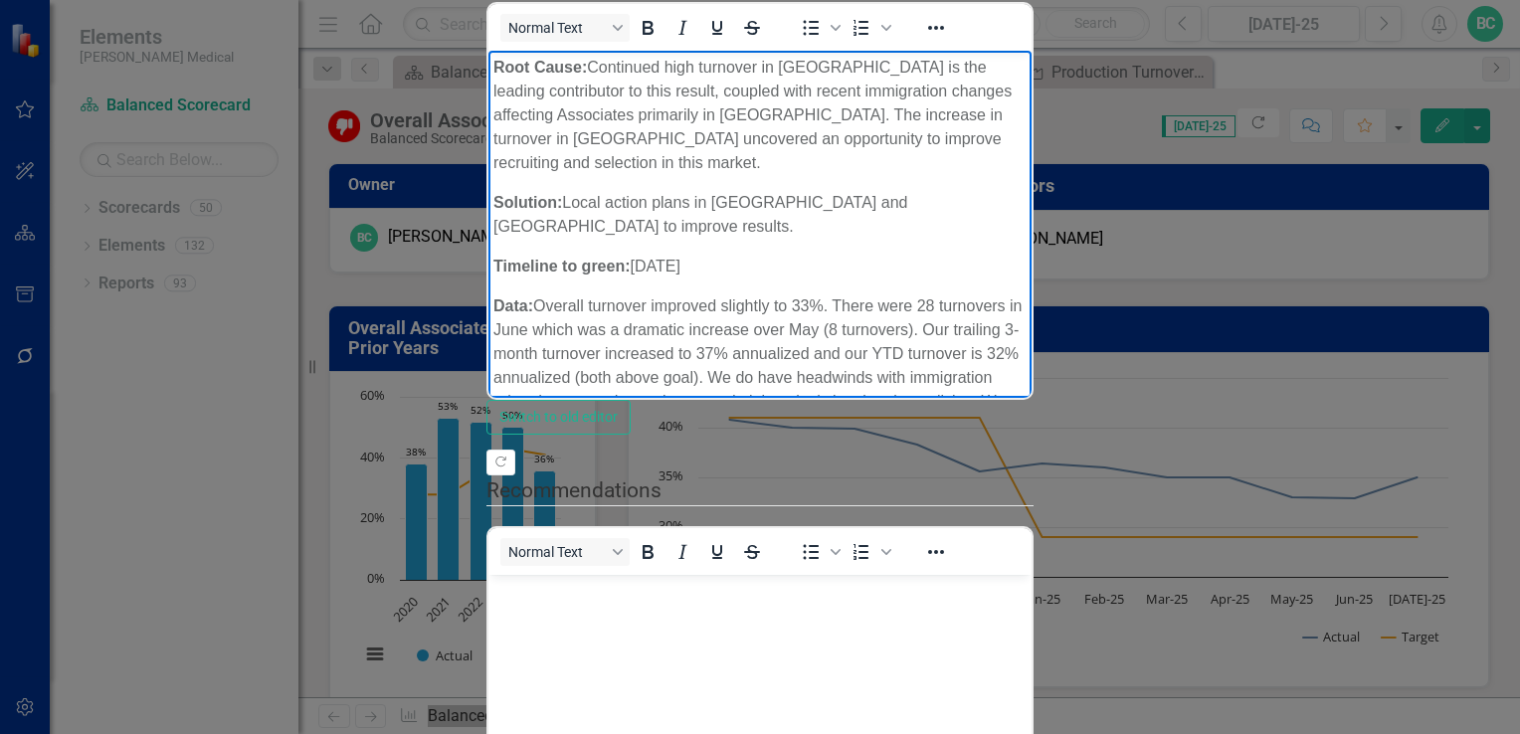
click at [702, 294] on p "Data: Overall turnover improved slightly to 33%. There were 28 turnovers in Jun…" at bounding box center [759, 377] width 533 height 167
click at [1006, 294] on p "Data: Overall turnover increased to 35%. There were 28 turnovers in June which …" at bounding box center [759, 377] width 533 height 167
click at [1026, 294] on p "Data: Overall turnover increased to 35%. There were 28 turnovers in July. Our t…" at bounding box center [759, 365] width 533 height 143
click at [645, 294] on p "Data: Overall turnover increased to 35%. There were 28 turnovers in July. Our t…" at bounding box center [759, 365] width 533 height 143
click at [974, 294] on p "Data: Overall turnover increased to 35%. There were 28 turnovers in July. Our t…" at bounding box center [759, 365] width 533 height 143
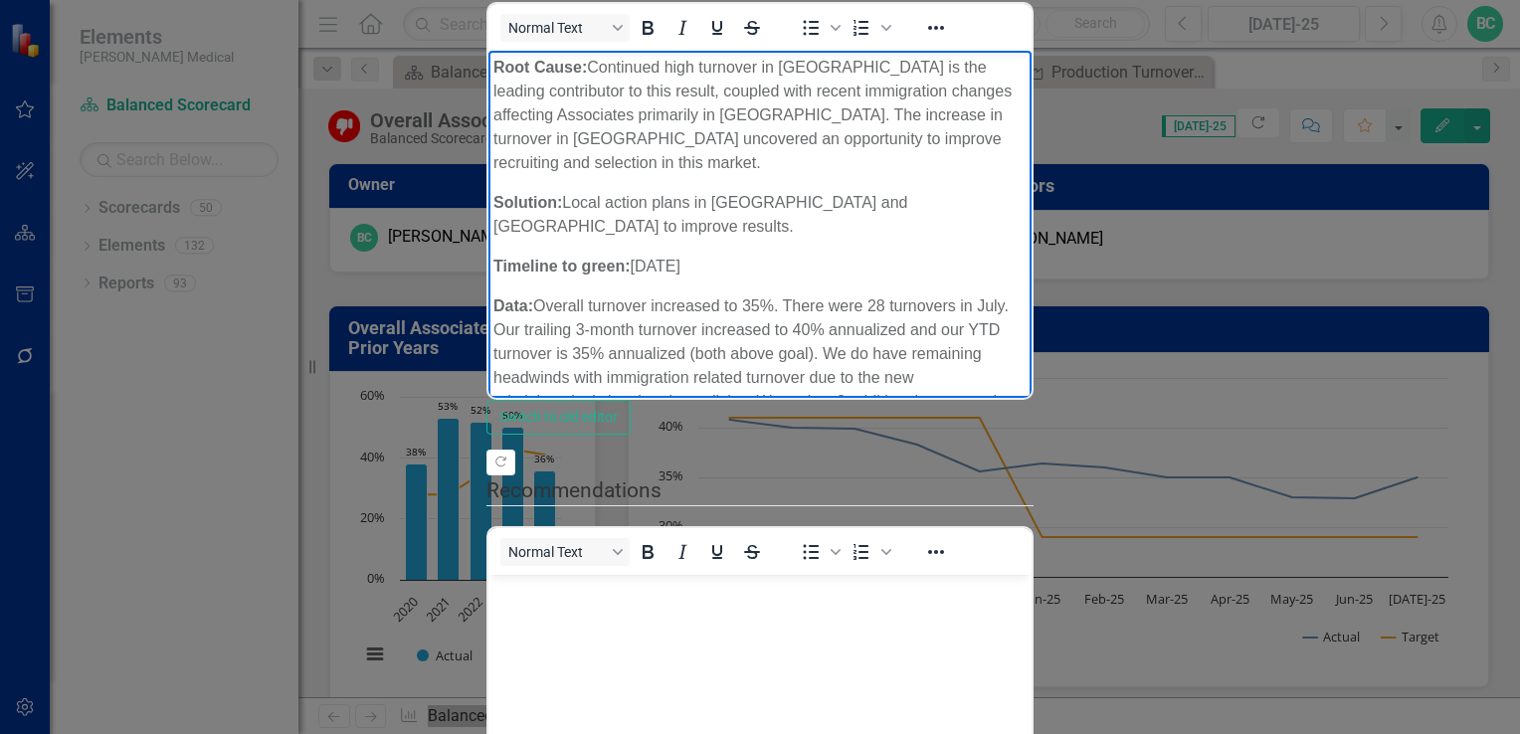
click at [839, 294] on p "Data: Overall turnover increased to 35%. There were 28 turnovers in July. Our t…" at bounding box center [759, 365] width 533 height 143
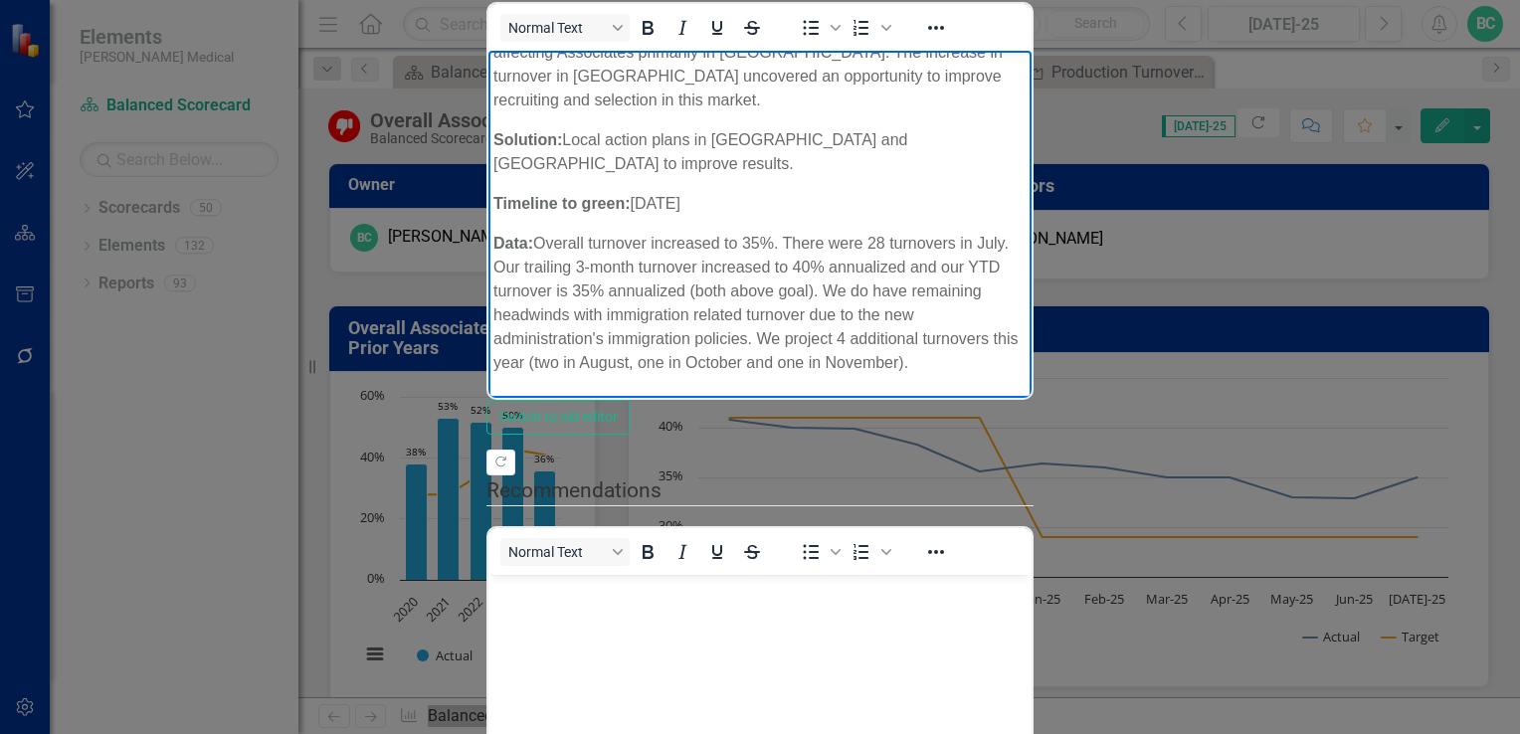
scroll to position [92, 0]
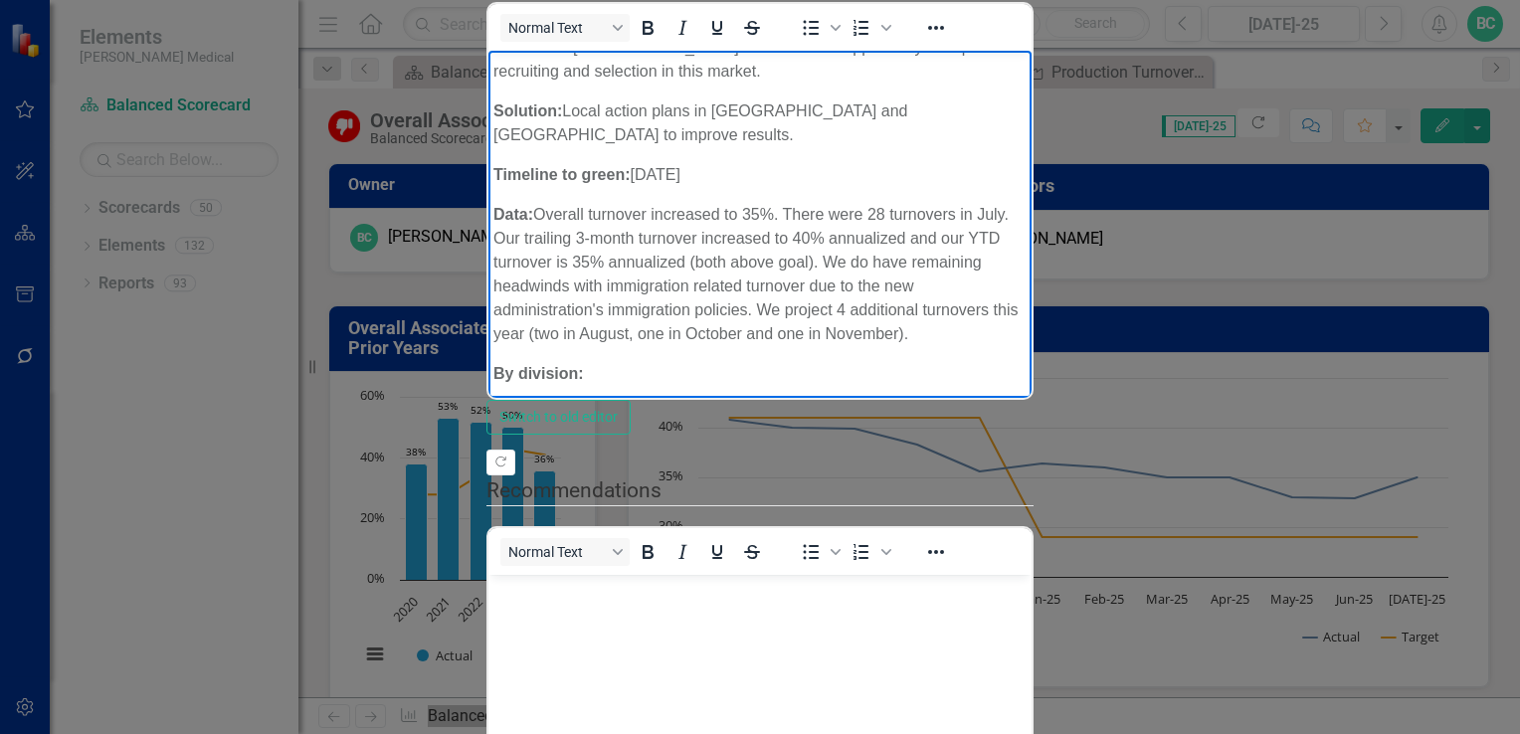
drag, startPoint x: 1485, startPoint y: 288, endPoint x: 1965, endPoint y: 595, distance: 569.7
